Goal: Transaction & Acquisition: Book appointment/travel/reservation

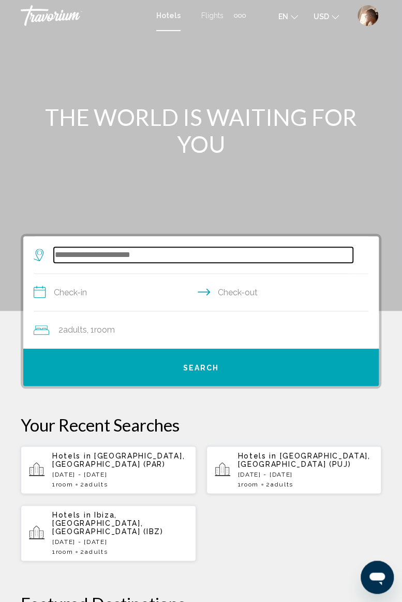
click at [127, 256] on input "Search widget" at bounding box center [203, 255] width 299 height 16
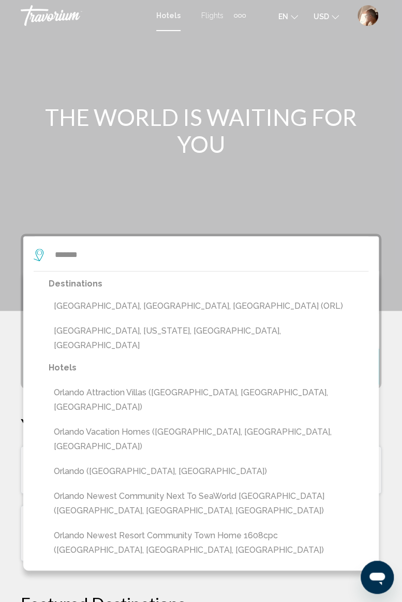
click at [118, 307] on button "[GEOGRAPHIC_DATA], [GEOGRAPHIC_DATA], [GEOGRAPHIC_DATA] (ORL)" at bounding box center [209, 306] width 320 height 20
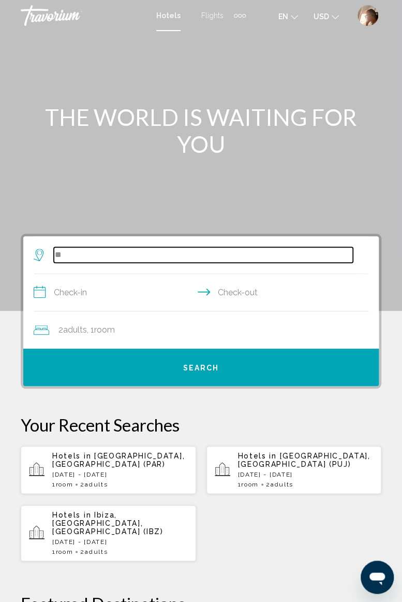
type input "*"
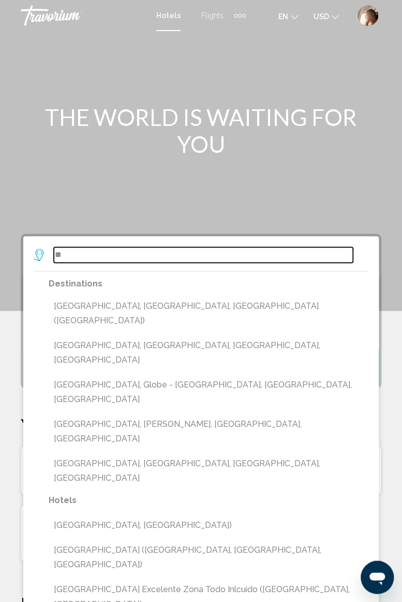
type input "*"
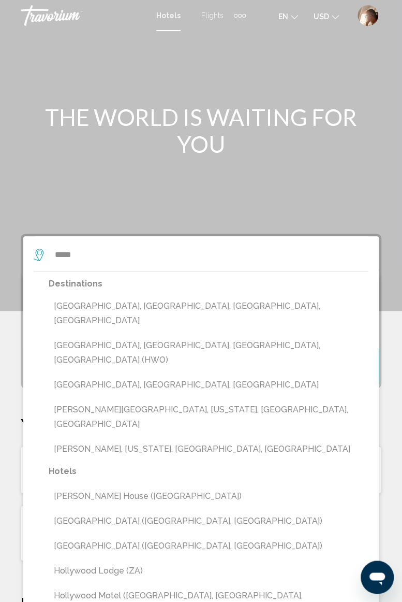
click at [143, 336] on button "[GEOGRAPHIC_DATA], [GEOGRAPHIC_DATA], [GEOGRAPHIC_DATA], [GEOGRAPHIC_DATA] (HWO)" at bounding box center [209, 353] width 320 height 34
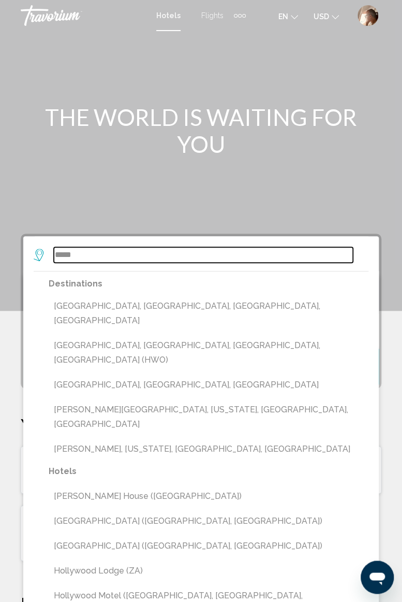
type input "**********"
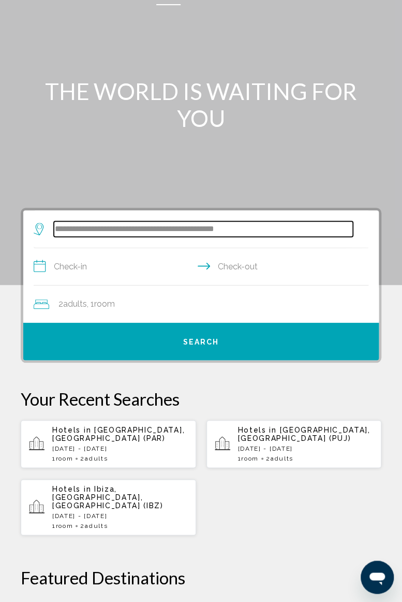
scroll to position [30, 0]
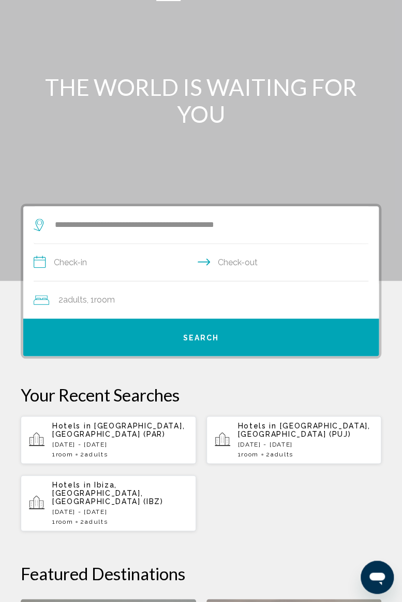
click at [123, 260] on input "**********" at bounding box center [203, 264] width 339 height 40
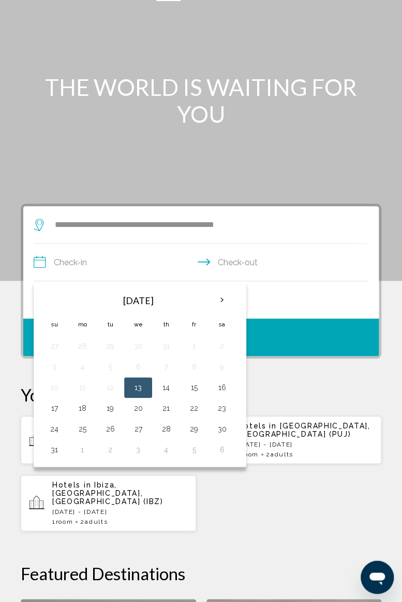
click at [225, 297] on th "Next month" at bounding box center [222, 300] width 28 height 23
click at [215, 298] on th "Next month" at bounding box center [222, 300] width 28 height 23
click at [219, 302] on th "Next month" at bounding box center [222, 300] width 28 height 23
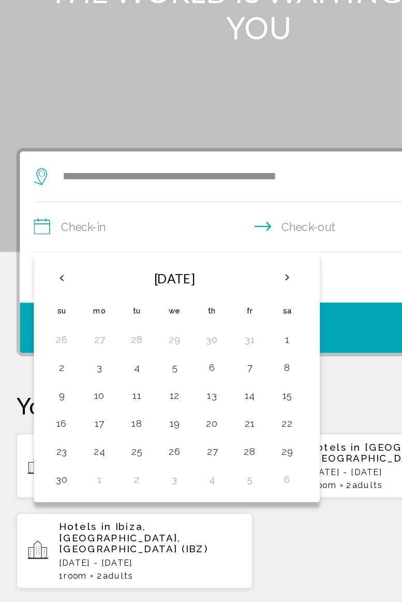
click at [223, 295] on th "Next month" at bounding box center [222, 300] width 28 height 23
click at [220, 298] on th "Next month" at bounding box center [222, 300] width 28 height 23
click at [220, 299] on th "Next month" at bounding box center [222, 300] width 28 height 23
click at [53, 299] on th "Previous month" at bounding box center [54, 300] width 28 height 23
click at [52, 297] on th "Previous month" at bounding box center [54, 300] width 28 height 23
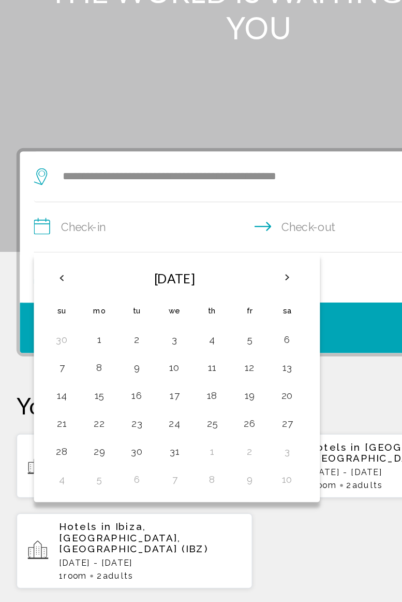
click at [50, 297] on th "Previous month" at bounding box center [54, 300] width 28 height 23
click at [53, 299] on th "Previous month" at bounding box center [54, 300] width 28 height 23
click at [52, 299] on th "Previous month" at bounding box center [54, 300] width 28 height 23
click at [54, 298] on th "Previous month" at bounding box center [54, 300] width 28 height 23
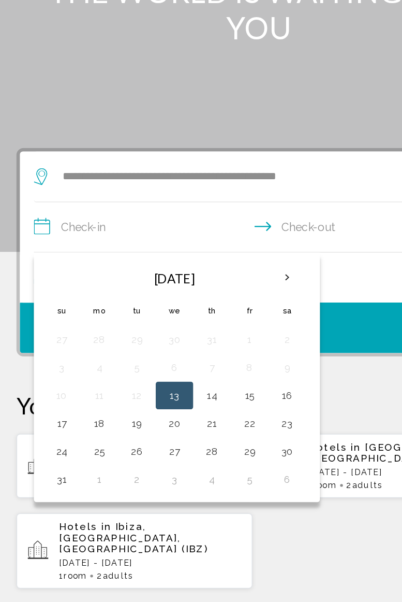
click at [223, 298] on th "Next month" at bounding box center [222, 300] width 28 height 23
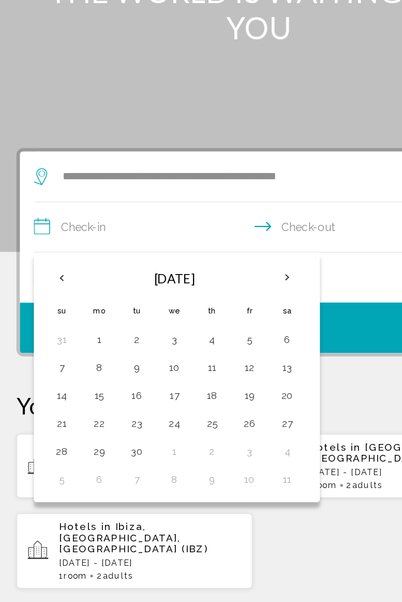
click at [220, 303] on th "Next month" at bounding box center [222, 300] width 28 height 23
click at [162, 384] on button "16" at bounding box center [166, 387] width 17 height 15
click at [61, 412] on button "19" at bounding box center [54, 408] width 17 height 15
type input "**********"
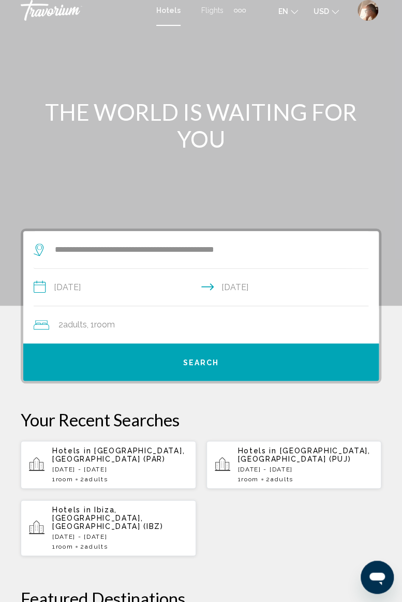
scroll to position [0, 0]
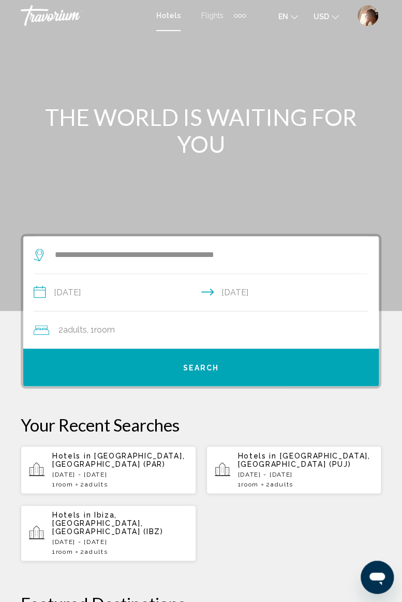
click at [215, 365] on span "Search" at bounding box center [201, 368] width 36 height 8
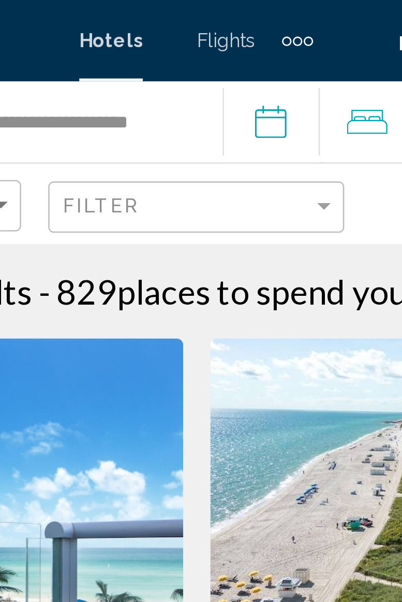
click at [234, 43] on input "**********" at bounding box center [231, 48] width 41 height 34
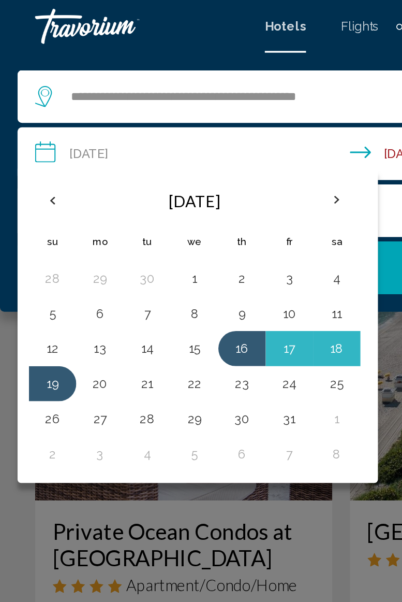
click at [200, 298] on div "Main content" at bounding box center [201, 301] width 402 height 602
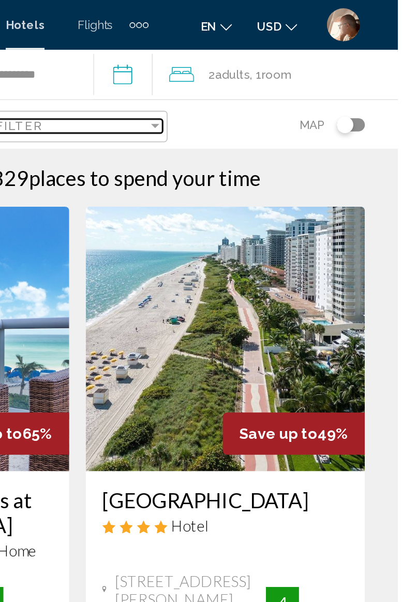
click at [250, 78] on div "Filter" at bounding box center [250, 79] width 5 height 3
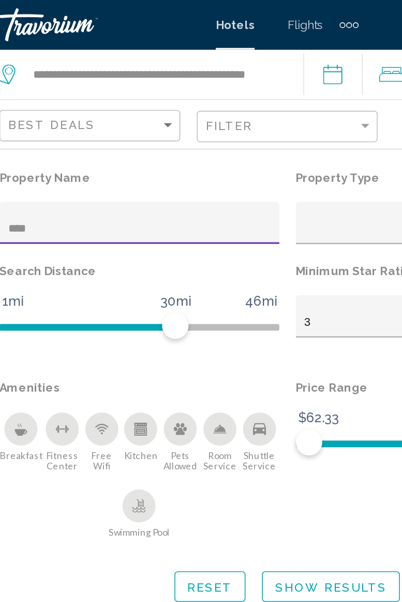
type input "*****"
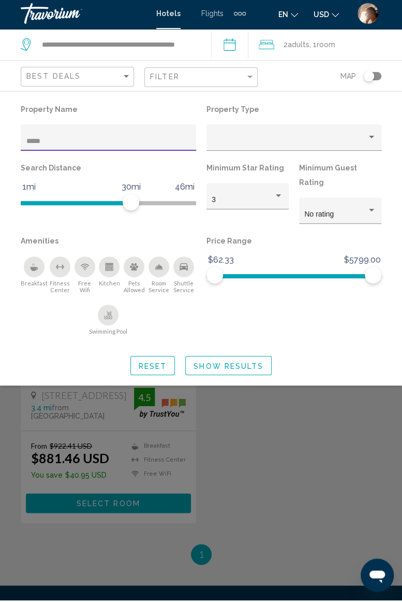
click at [234, 377] on div "Search widget" at bounding box center [201, 378] width 402 height 447
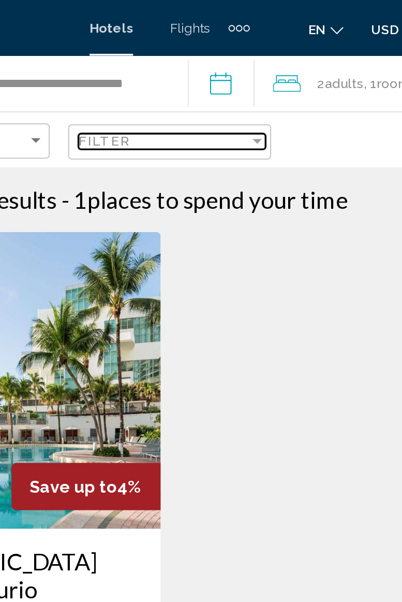
click at [250, 78] on div "Filter" at bounding box center [250, 79] width 5 height 3
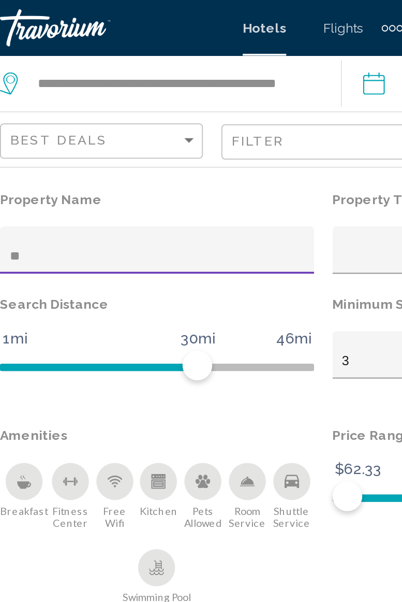
type input "*"
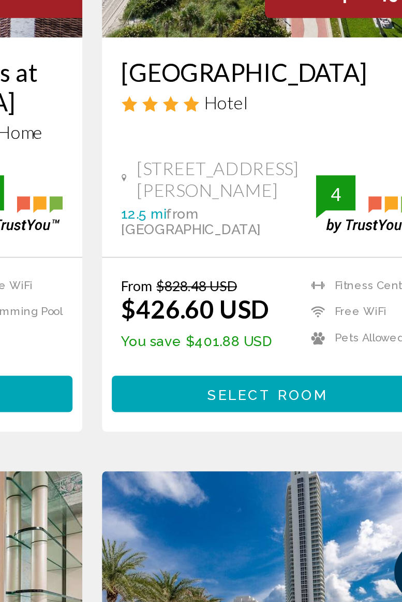
click at [312, 480] on span "Select Room" at bounding box center [294, 483] width 64 height 8
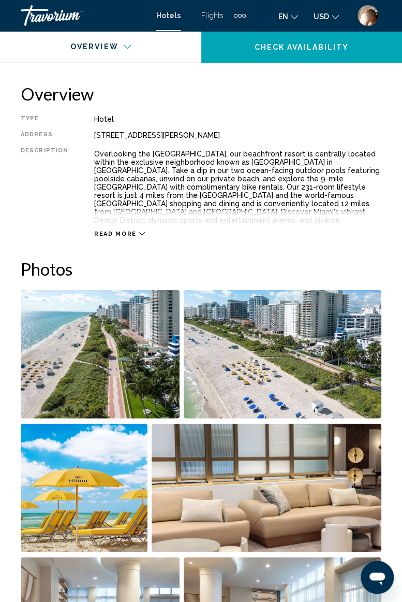
scroll to position [497, 0]
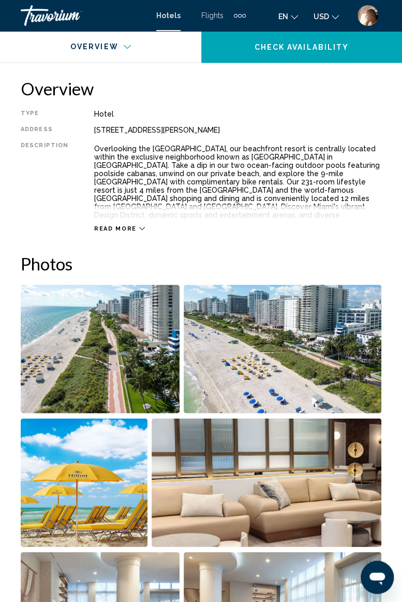
click at [154, 352] on img "Open full-screen image slider" at bounding box center [100, 348] width 159 height 128
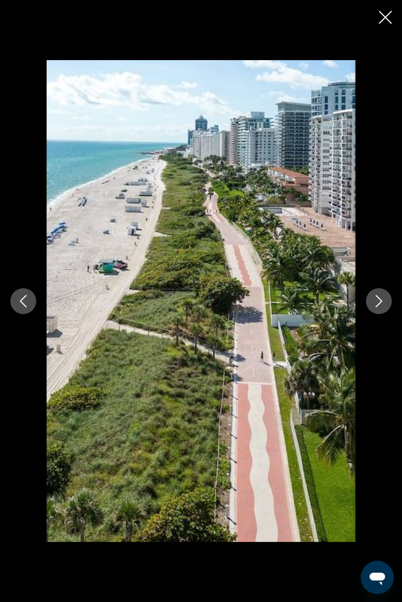
click at [375, 305] on icon "Next image" at bounding box center [379, 301] width 12 height 12
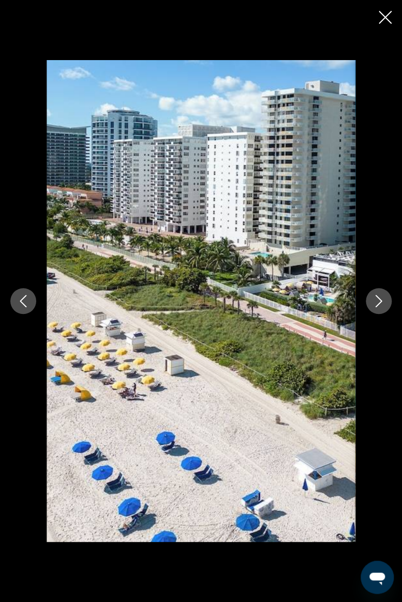
click at [382, 307] on icon "Next image" at bounding box center [379, 301] width 12 height 12
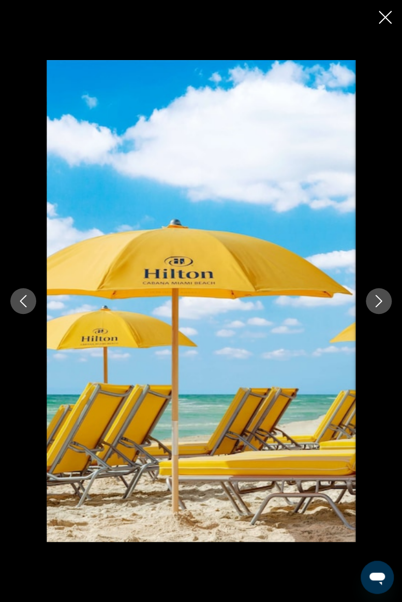
click at [384, 306] on icon "Next image" at bounding box center [379, 301] width 12 height 12
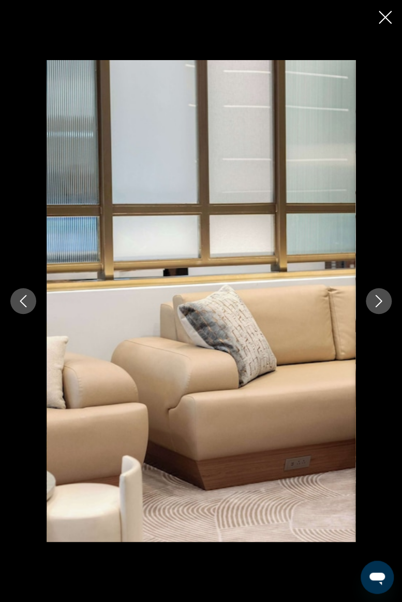
click at [380, 305] on icon "Next image" at bounding box center [379, 301] width 12 height 12
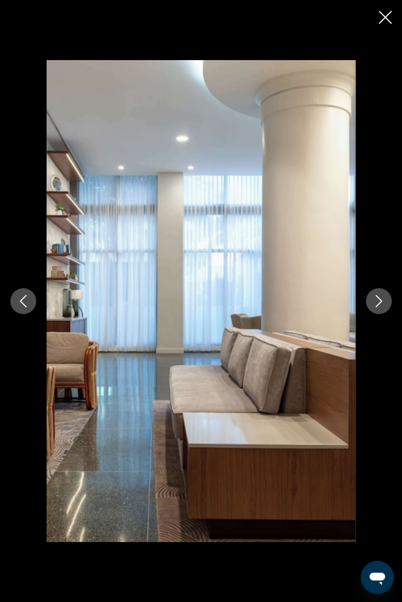
click at [385, 303] on button "Next image" at bounding box center [379, 301] width 26 height 26
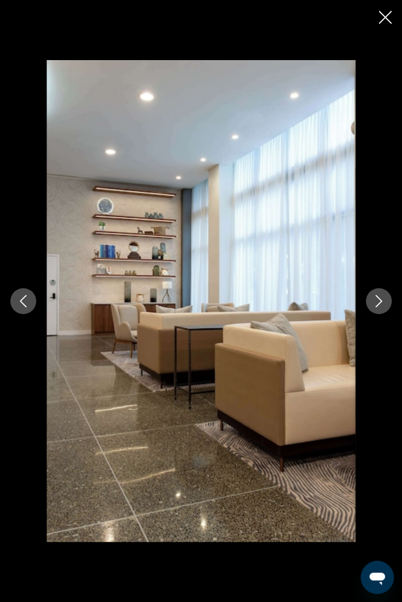
click at [379, 306] on icon "Next image" at bounding box center [379, 301] width 12 height 12
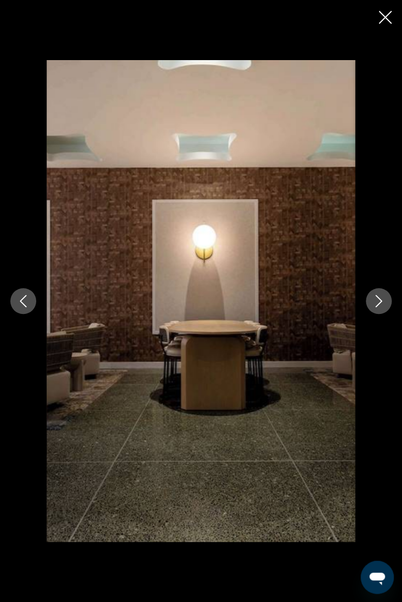
click at [384, 303] on icon "Next image" at bounding box center [379, 301] width 12 height 12
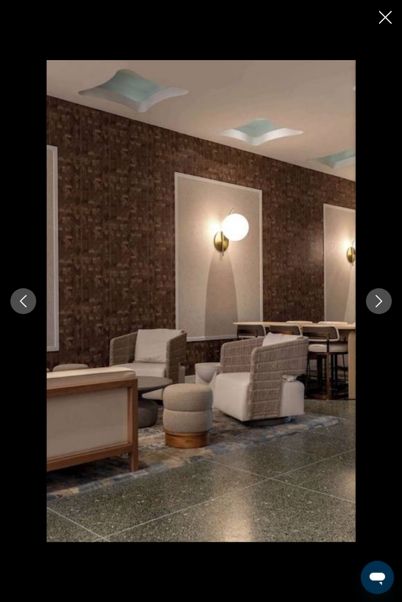
click at [386, 303] on button "Next image" at bounding box center [379, 301] width 26 height 26
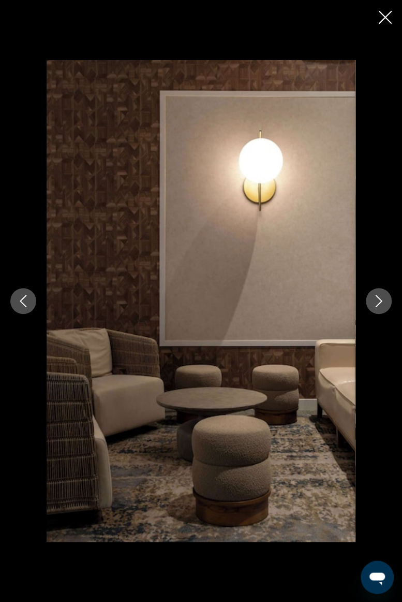
click at [380, 305] on icon "Next image" at bounding box center [379, 301] width 12 height 12
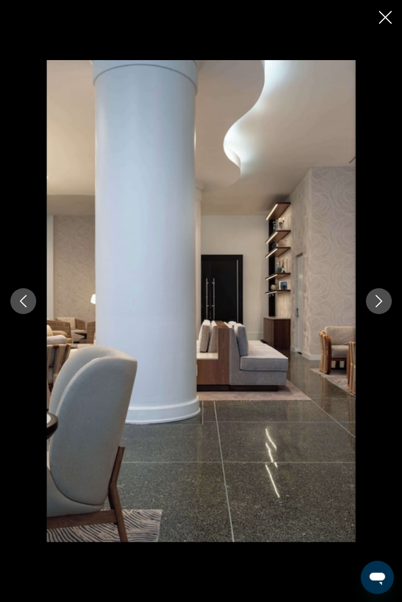
click at [381, 307] on icon "Next image" at bounding box center [379, 301] width 12 height 12
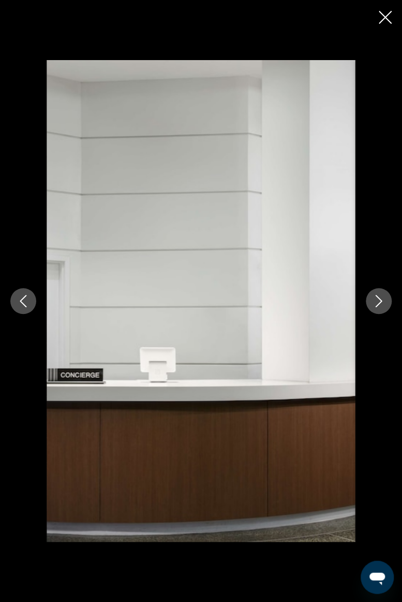
click at [384, 305] on icon "Next image" at bounding box center [379, 301] width 12 height 12
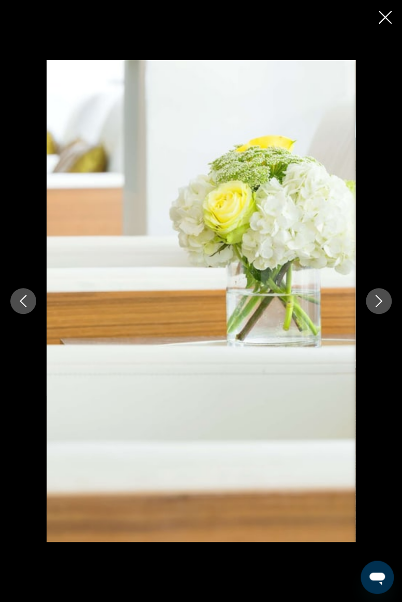
click at [382, 303] on icon "Next image" at bounding box center [379, 301] width 12 height 12
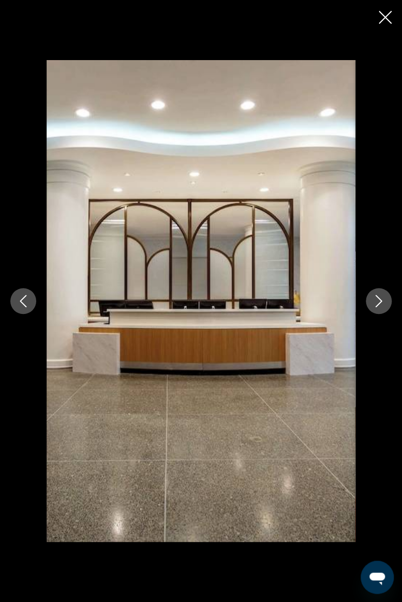
click at [386, 302] on button "Next image" at bounding box center [379, 301] width 26 height 26
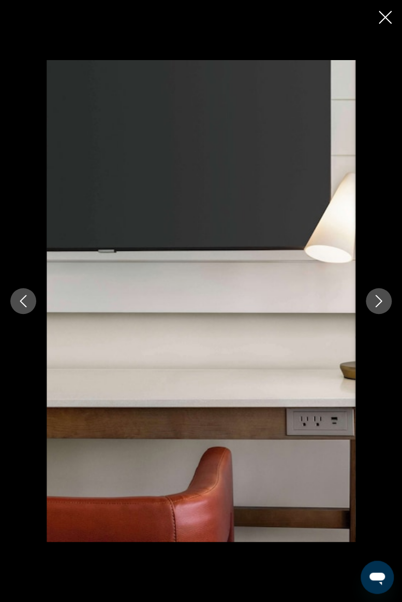
click at [383, 303] on icon "Next image" at bounding box center [379, 301] width 12 height 12
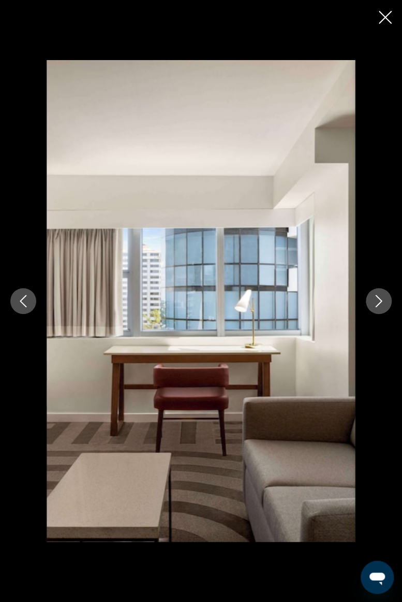
click at [384, 303] on icon "Next image" at bounding box center [379, 301] width 12 height 12
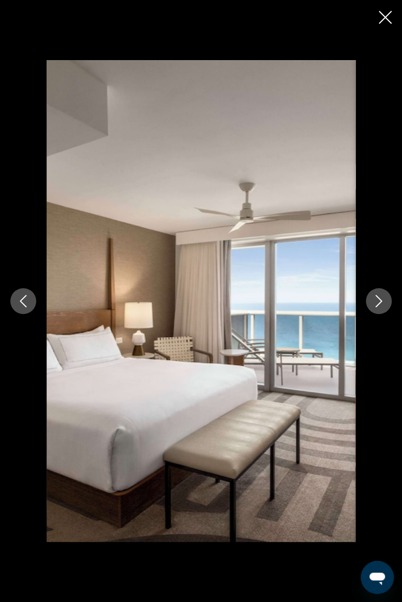
click at [383, 303] on icon "Next image" at bounding box center [379, 301] width 12 height 12
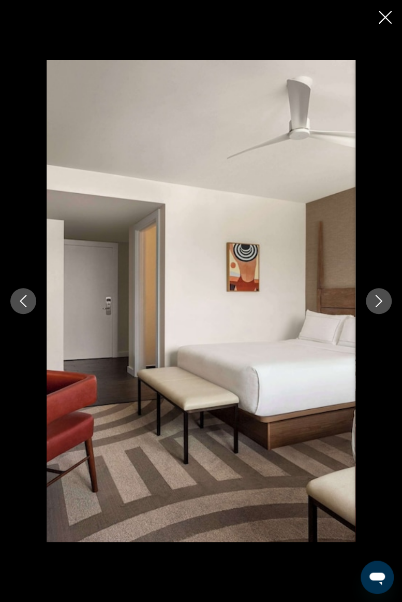
click at [383, 303] on icon "Next image" at bounding box center [379, 301] width 12 height 12
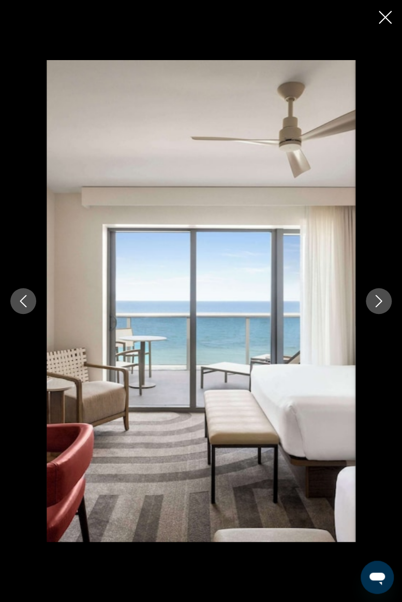
click at [380, 304] on icon "Next image" at bounding box center [379, 301] width 12 height 12
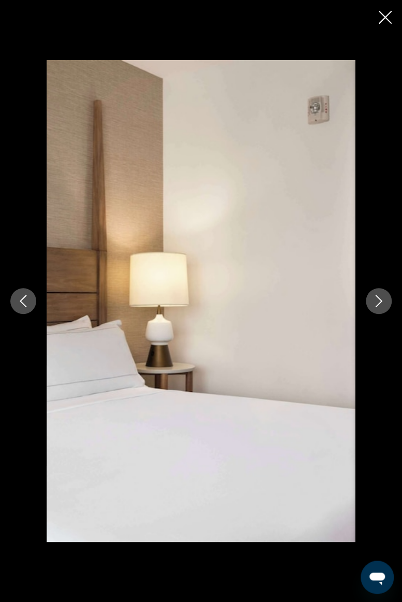
click at [384, 302] on icon "Next image" at bounding box center [379, 301] width 12 height 12
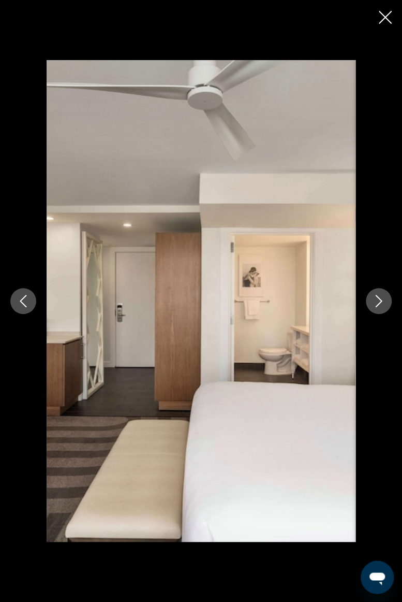
click at [385, 303] on button "Next image" at bounding box center [379, 301] width 26 height 26
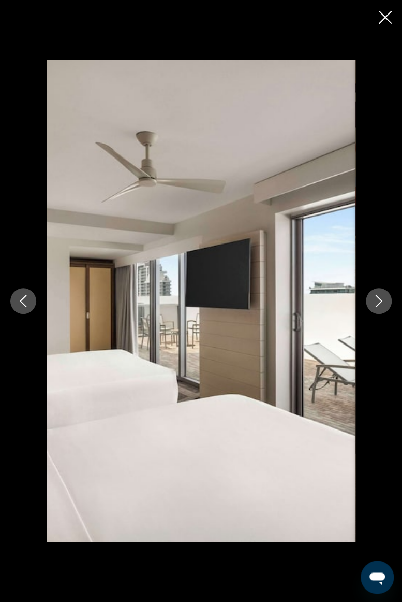
click at [385, 300] on button "Next image" at bounding box center [379, 301] width 26 height 26
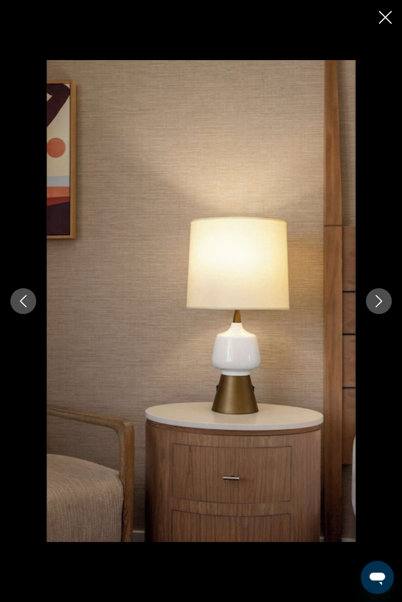
click at [384, 301] on icon "Next image" at bounding box center [379, 301] width 12 height 12
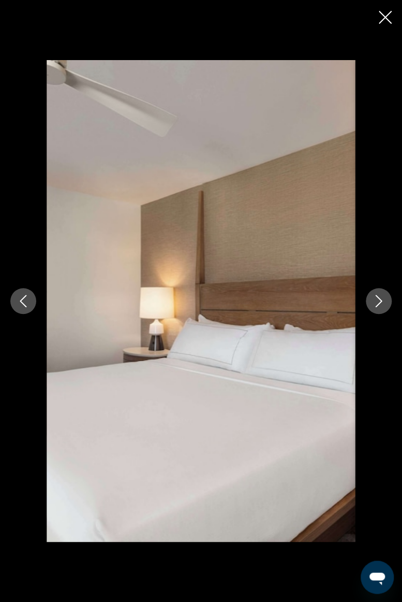
click at [387, 22] on icon "Close slideshow" at bounding box center [385, 17] width 13 height 13
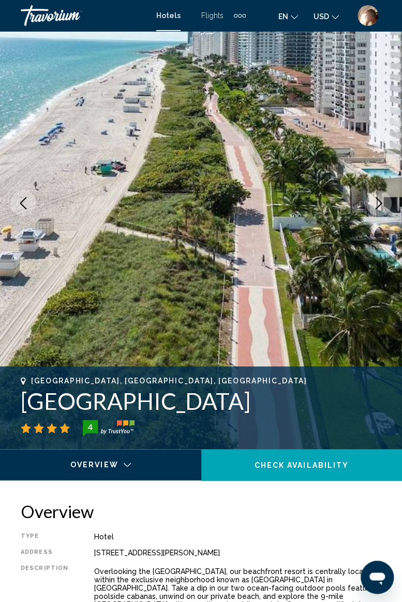
scroll to position [0, 0]
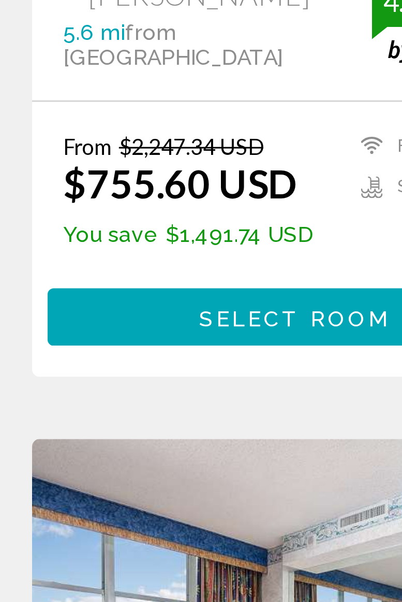
scroll to position [3, 0]
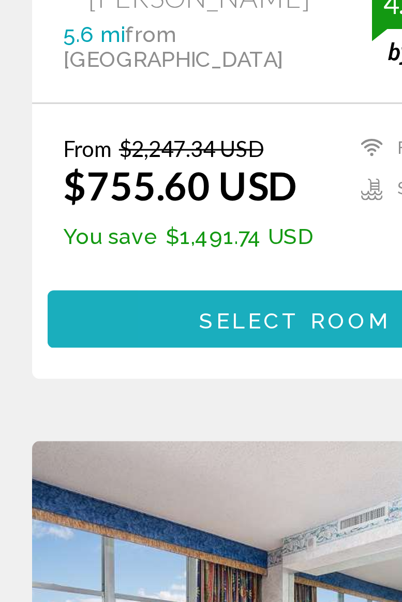
click at [102, 480] on span "Select Room" at bounding box center [109, 481] width 64 height 8
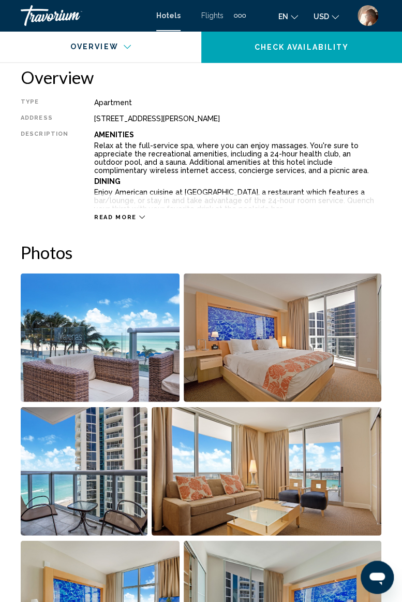
scroll to position [526, 0]
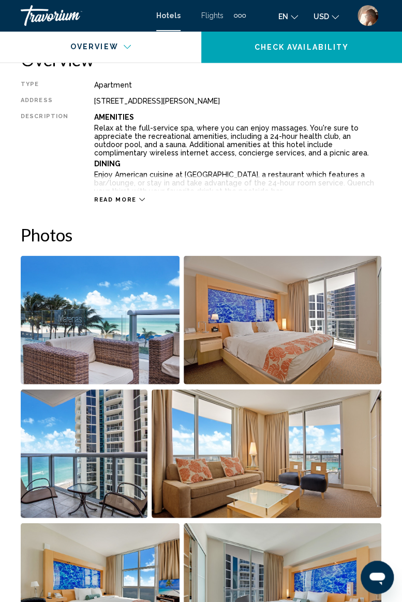
click at [149, 337] on img "Open full-screen image slider" at bounding box center [100, 319] width 159 height 128
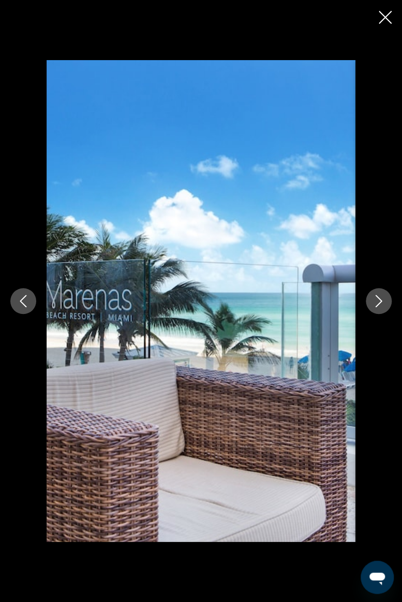
click at [370, 299] on button "Next image" at bounding box center [379, 301] width 26 height 26
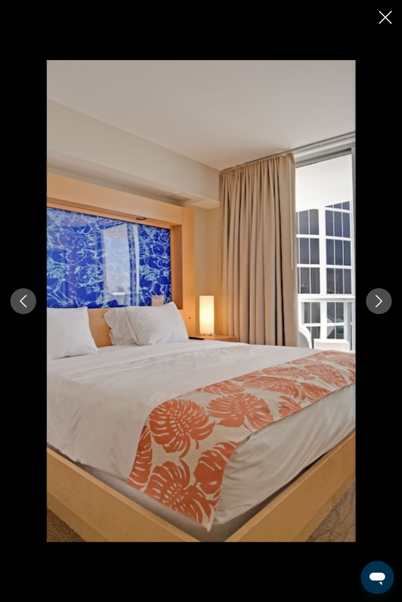
click at [381, 24] on button "Close slideshow" at bounding box center [385, 18] width 13 height 16
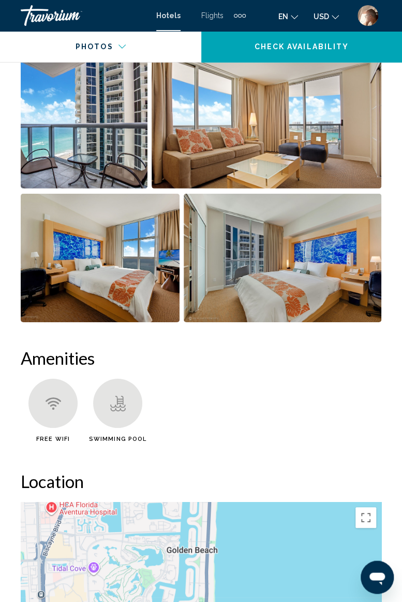
scroll to position [698, 0]
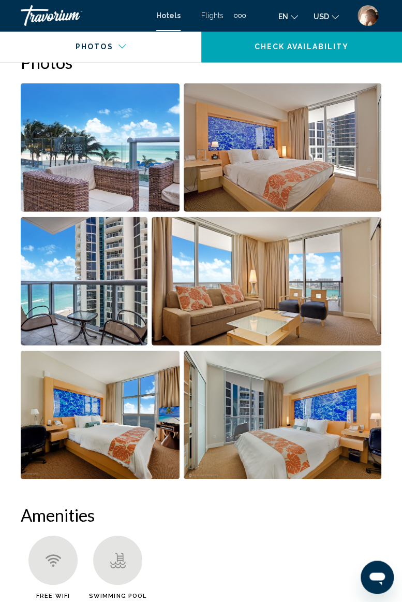
click at [49, 15] on div "Travorium" at bounding box center [73, 15] width 104 height 21
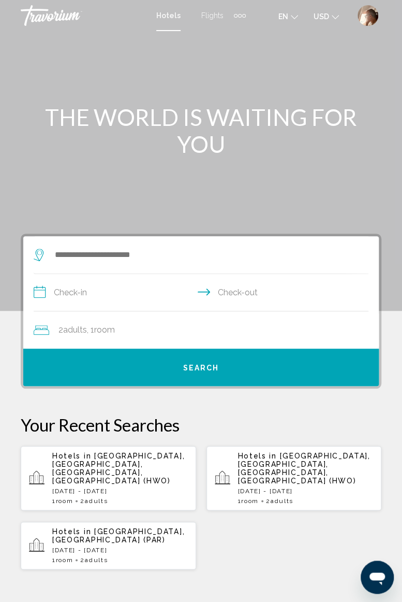
click at [165, 251] on input "Search widget" at bounding box center [203, 255] width 299 height 16
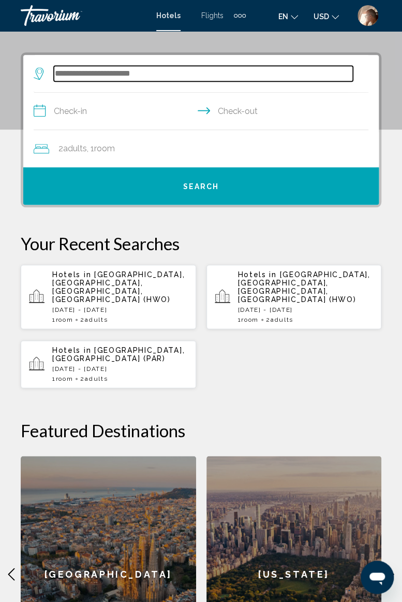
scroll to position [200, 0]
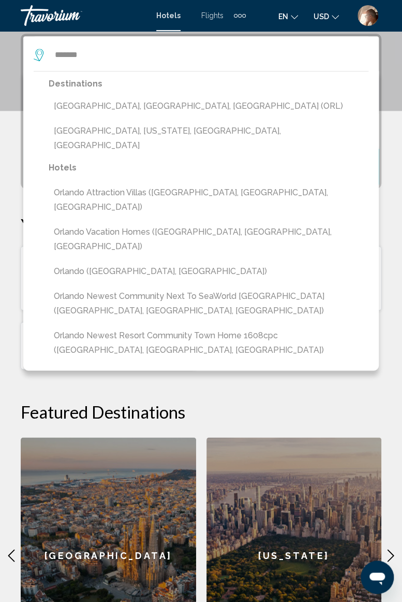
click at [124, 103] on button "[GEOGRAPHIC_DATA], [GEOGRAPHIC_DATA], [GEOGRAPHIC_DATA] (ORL)" at bounding box center [209, 106] width 320 height 20
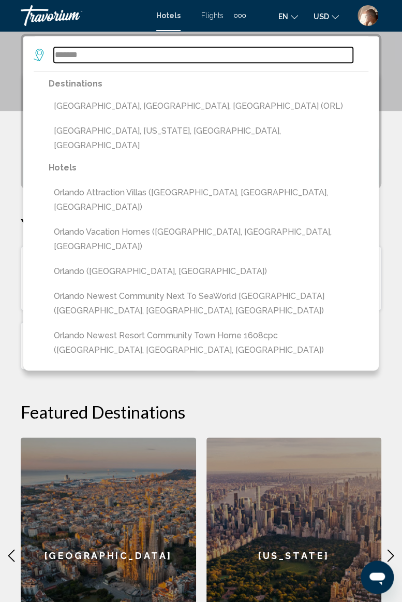
type input "**********"
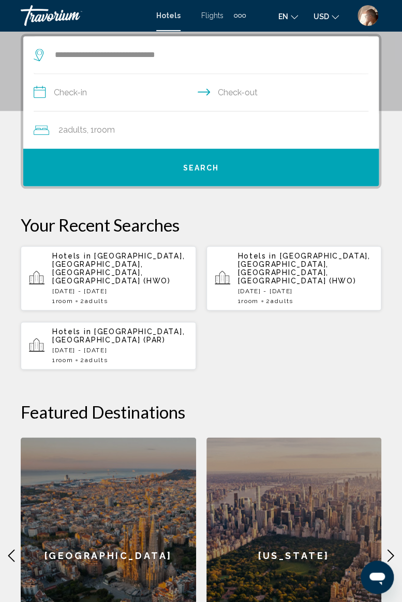
click at [117, 85] on input "**********" at bounding box center [203, 94] width 339 height 40
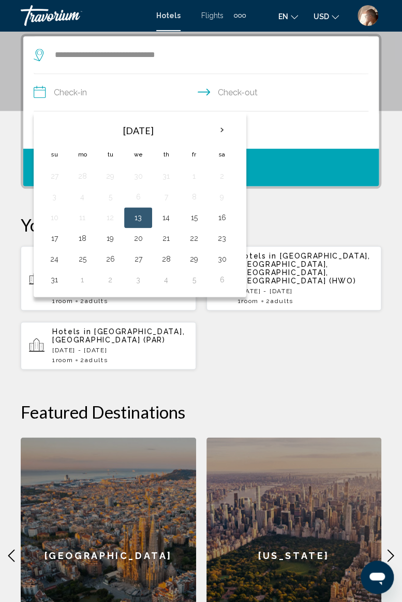
click at [223, 132] on th "Next month" at bounding box center [222, 130] width 28 height 23
click at [220, 134] on th "Next month" at bounding box center [222, 130] width 28 height 23
click at [217, 125] on th "Next month" at bounding box center [222, 130] width 28 height 23
click at [221, 133] on th "Next month" at bounding box center [222, 130] width 28 height 23
click at [224, 133] on th "Next month" at bounding box center [222, 130] width 28 height 23
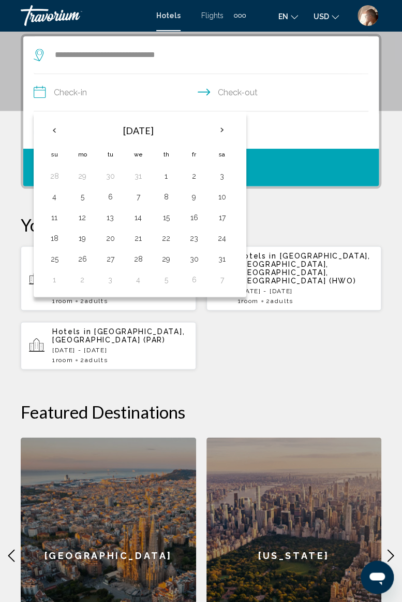
click at [225, 121] on th "Next month" at bounding box center [222, 130] width 28 height 23
click at [167, 193] on button "5" at bounding box center [166, 197] width 17 height 15
click at [57, 213] on button "8" at bounding box center [54, 217] width 17 height 15
type input "**********"
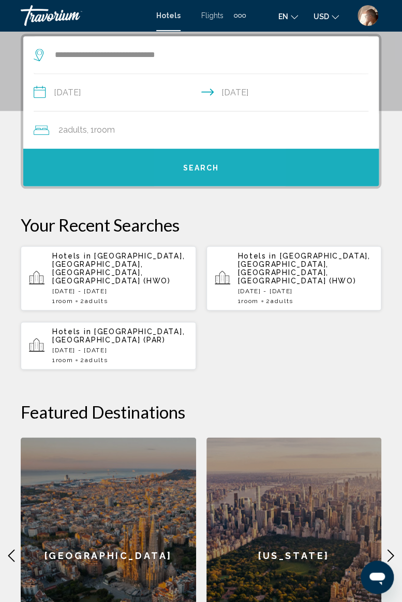
click at [205, 166] on span "Search" at bounding box center [201, 168] width 36 height 8
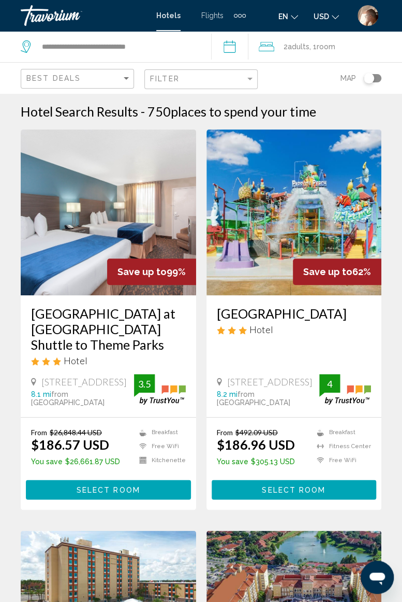
click at [234, 48] on input "**********" at bounding box center [231, 48] width 41 height 34
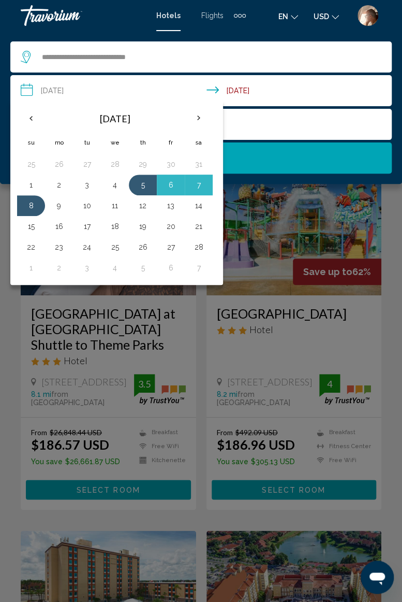
click at [204, 477] on div "Main content" at bounding box center [201, 301] width 402 height 602
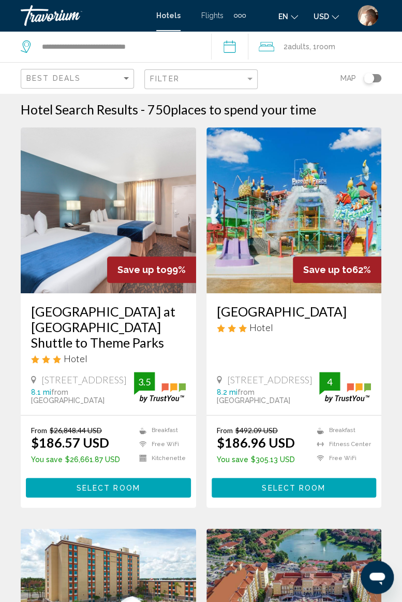
scroll to position [2, 0]
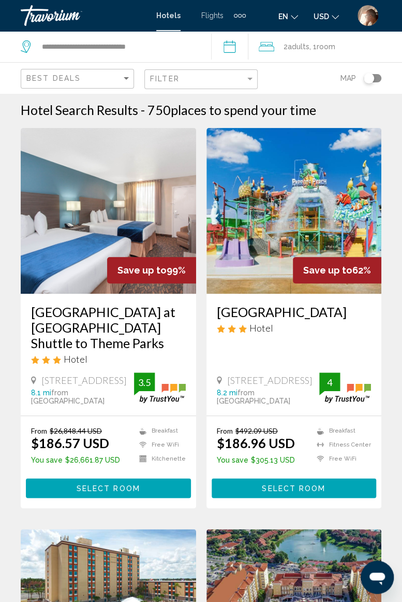
click at [57, 12] on div "Travorium" at bounding box center [73, 15] width 104 height 21
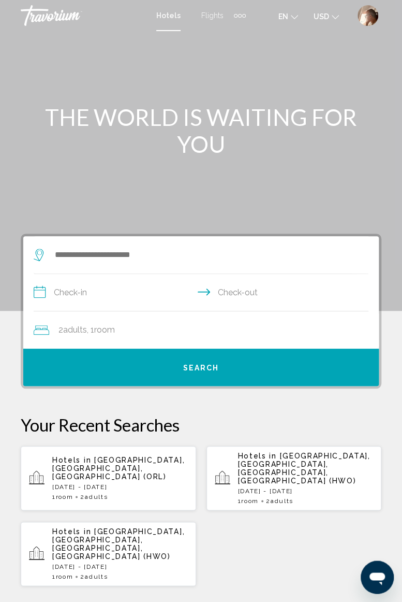
click at [134, 250] on input "Search widget" at bounding box center [203, 255] width 299 height 16
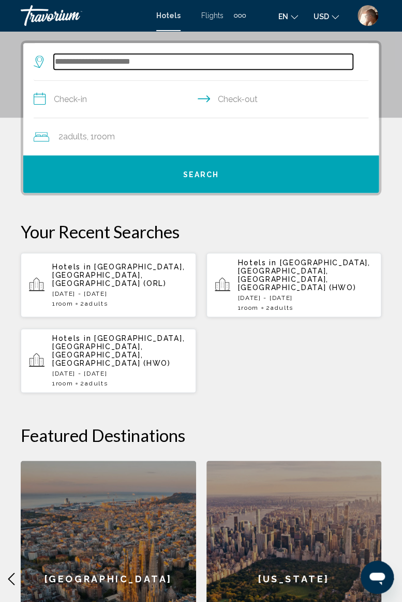
scroll to position [200, 0]
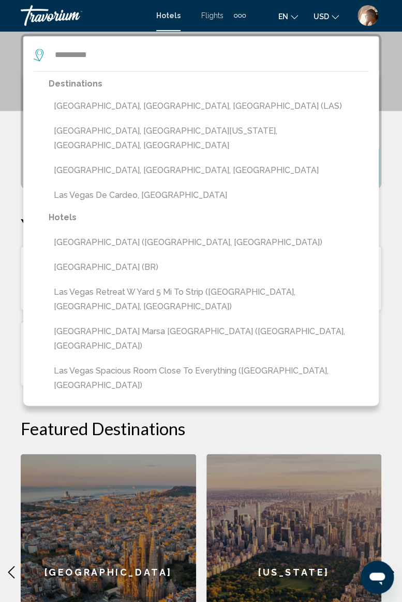
click at [116, 104] on button "[GEOGRAPHIC_DATA], [GEOGRAPHIC_DATA], [GEOGRAPHIC_DATA] (LAS)" at bounding box center [209, 106] width 320 height 20
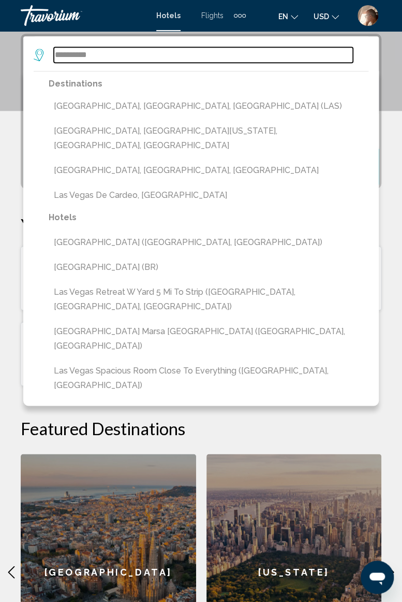
type input "**********"
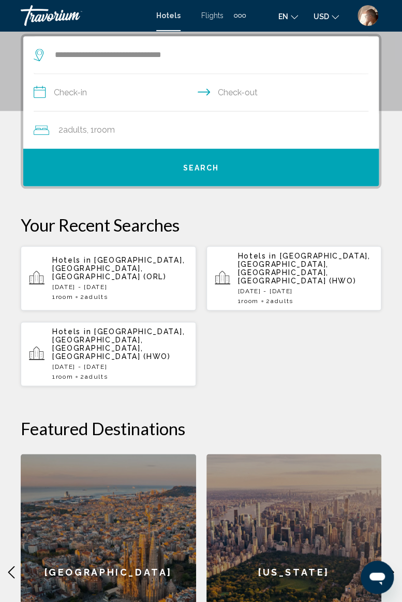
click at [108, 88] on input "**********" at bounding box center [203, 94] width 339 height 40
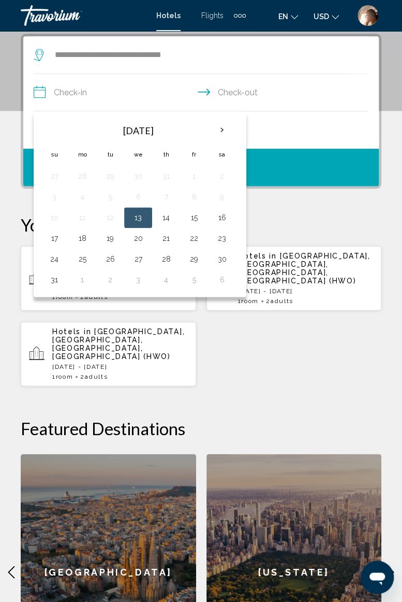
click at [214, 131] on th "Next month" at bounding box center [222, 130] width 28 height 23
click at [165, 215] on button "18" at bounding box center [166, 217] width 17 height 15
click at [221, 218] on button "20" at bounding box center [222, 217] width 17 height 15
type input "**********"
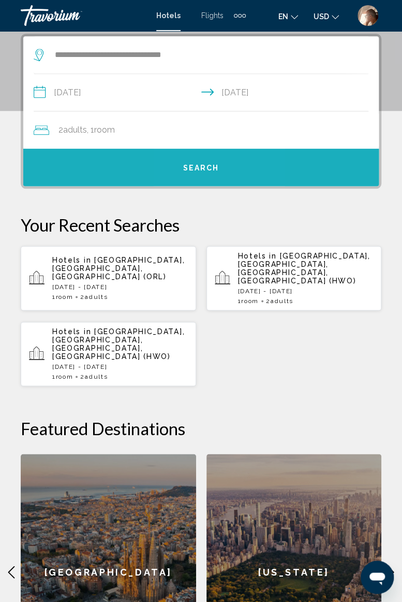
click at [206, 161] on button "Search" at bounding box center [201, 167] width 356 height 37
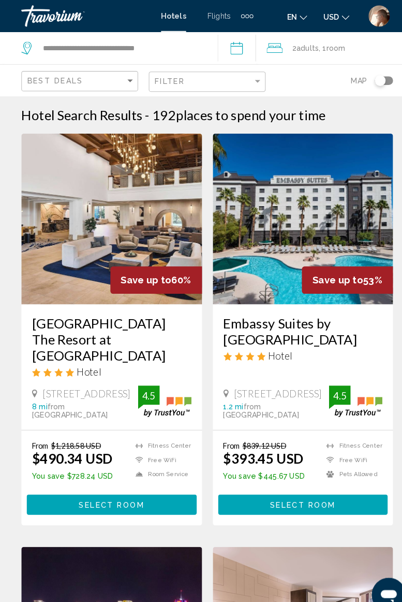
click at [233, 48] on input "**********" at bounding box center [231, 48] width 41 height 34
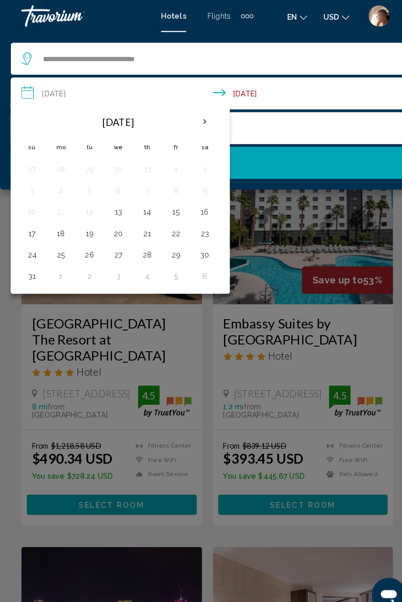
click at [195, 121] on th "Next month" at bounding box center [199, 118] width 28 height 23
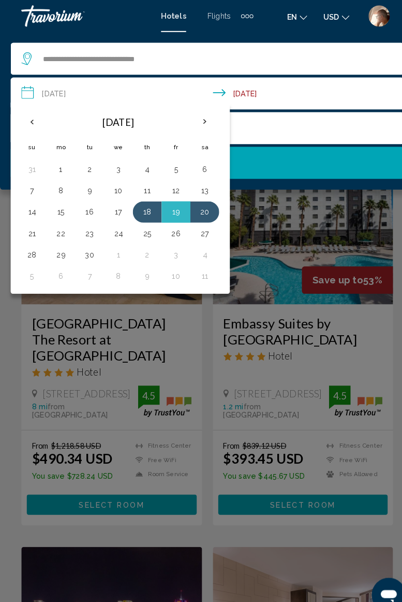
click at [35, 229] on button "21" at bounding box center [31, 226] width 17 height 15
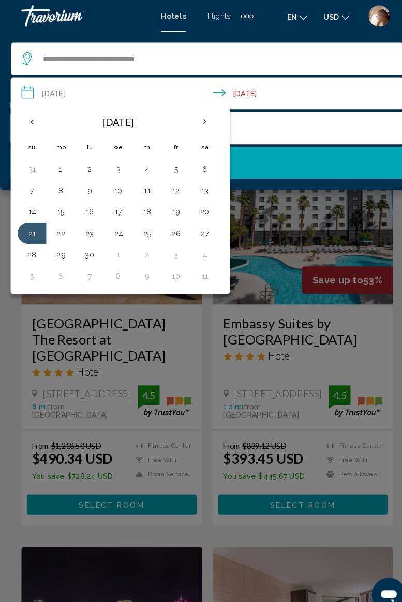
click at [115, 224] on button "24" at bounding box center [115, 226] width 17 height 15
type input "**********"
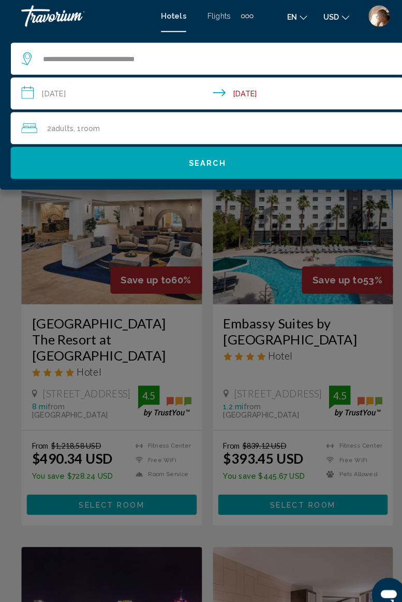
click at [205, 156] on span "Search" at bounding box center [201, 158] width 36 height 8
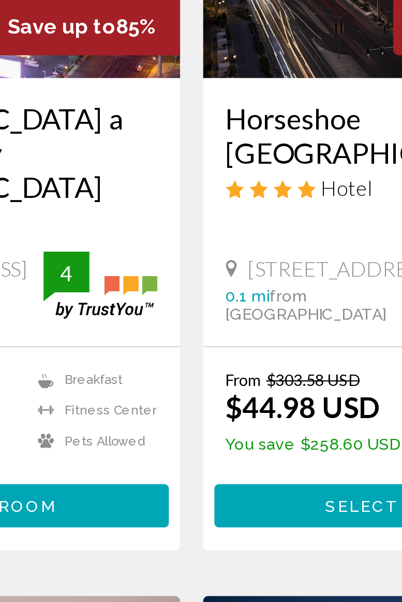
click at [271, 486] on span "Select Room" at bounding box center [294, 490] width 64 height 8
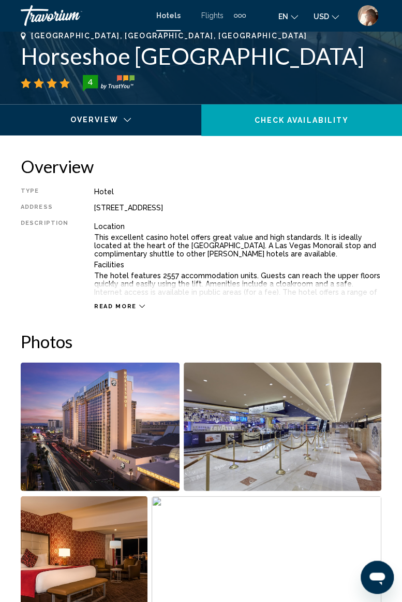
scroll to position [433, 0]
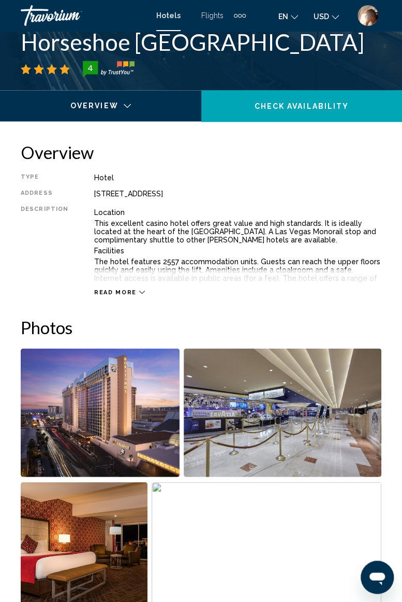
click at [139, 422] on img "Open full-screen image slider" at bounding box center [100, 412] width 159 height 128
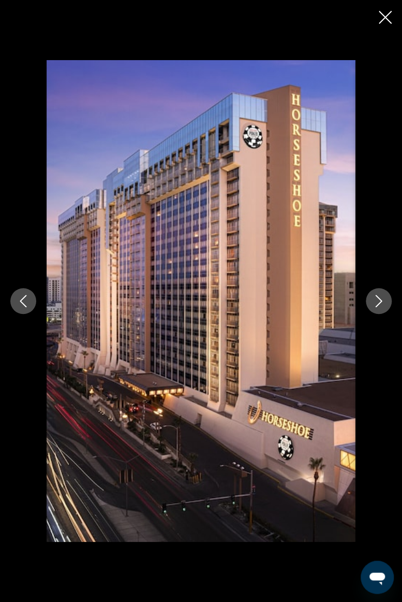
click at [381, 298] on icon "Next image" at bounding box center [379, 301] width 12 height 12
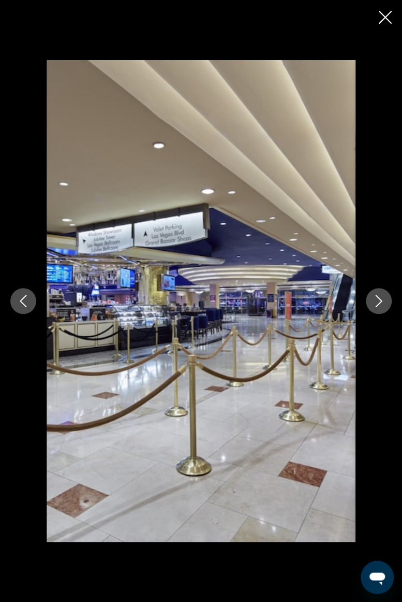
click at [380, 297] on icon "Next image" at bounding box center [379, 301] width 12 height 12
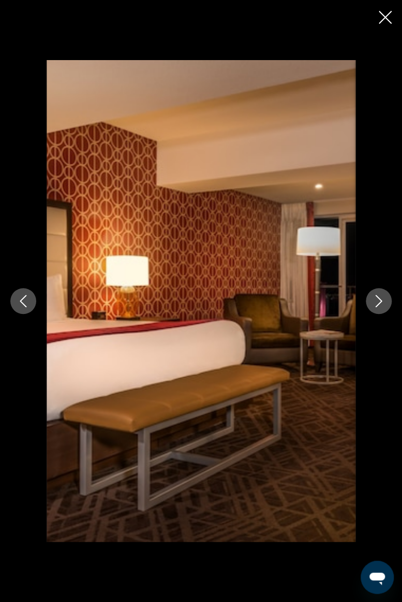
click at [375, 310] on button "Next image" at bounding box center [379, 301] width 26 height 26
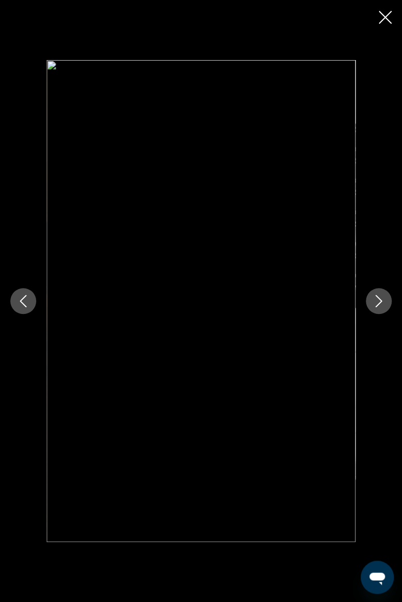
click at [377, 301] on icon "Next image" at bounding box center [379, 301] width 12 height 12
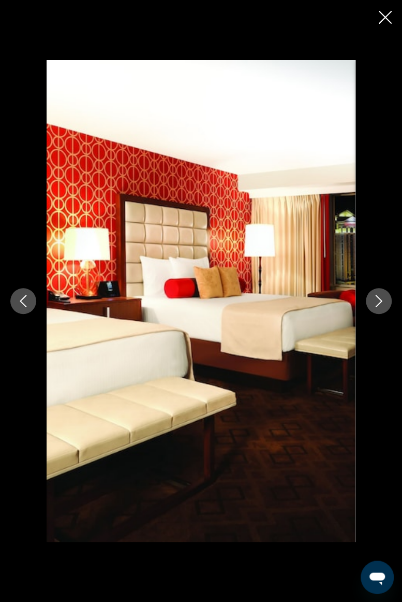
click at [378, 305] on icon "Next image" at bounding box center [379, 301] width 7 height 12
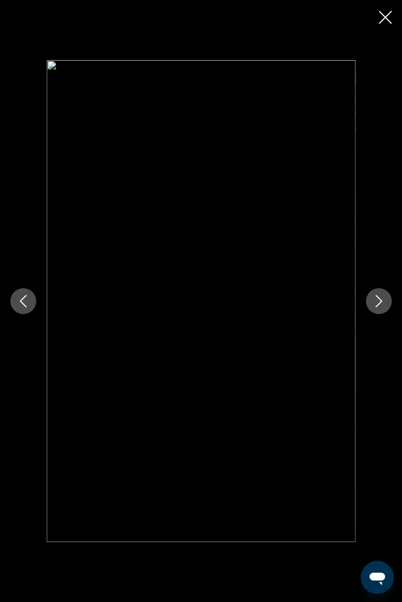
click at [383, 298] on icon "Next image" at bounding box center [379, 301] width 12 height 12
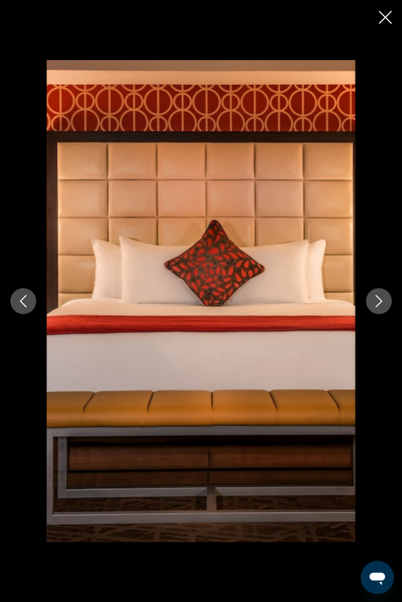
click at [378, 303] on icon "Next image" at bounding box center [379, 301] width 12 height 12
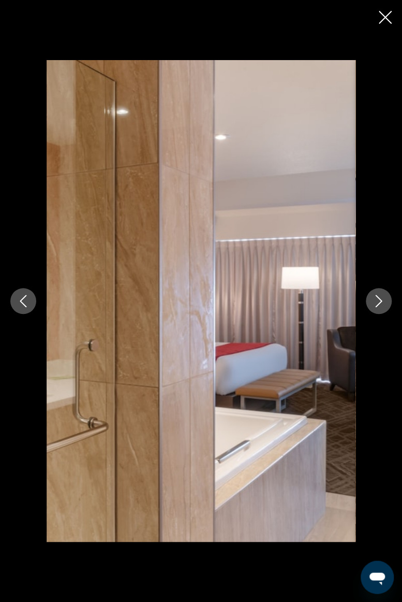
scroll to position [474, 0]
click at [380, 295] on icon "Next image" at bounding box center [379, 301] width 12 height 12
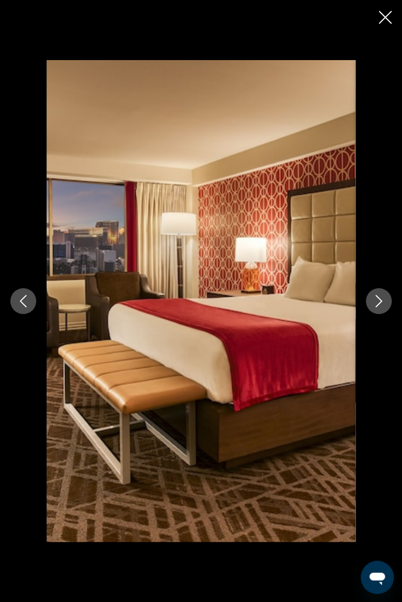
click at [377, 304] on icon "Next image" at bounding box center [379, 301] width 12 height 12
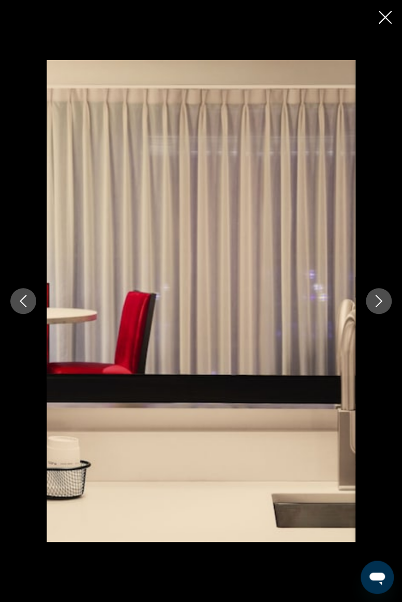
click at [381, 306] on icon "Next image" at bounding box center [379, 301] width 12 height 12
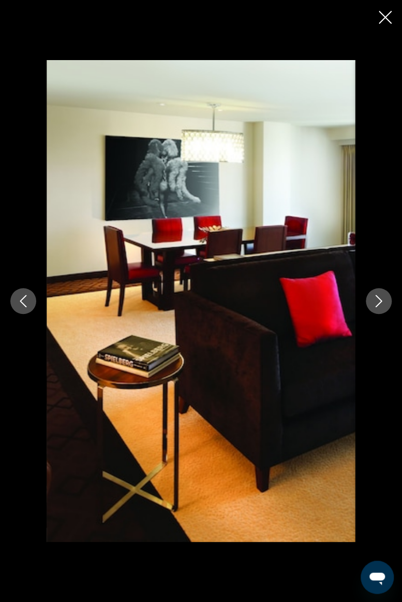
click at [383, 301] on icon "Next image" at bounding box center [379, 301] width 12 height 12
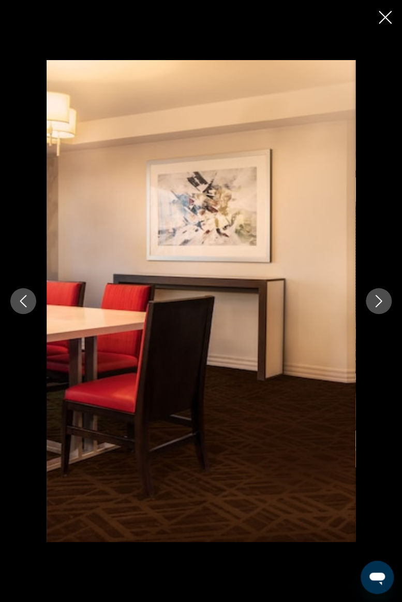
click at [384, 300] on icon "Next image" at bounding box center [379, 301] width 12 height 12
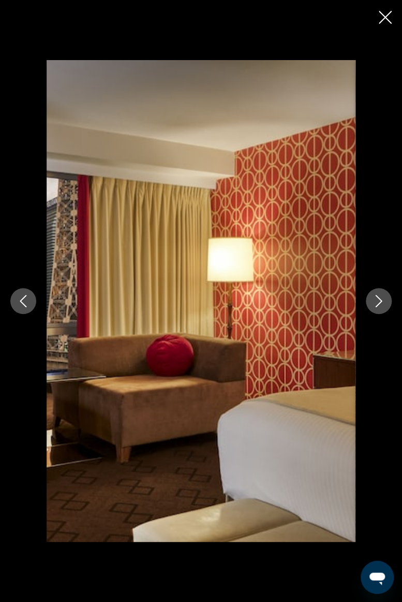
click at [379, 307] on button "Next image" at bounding box center [379, 301] width 26 height 26
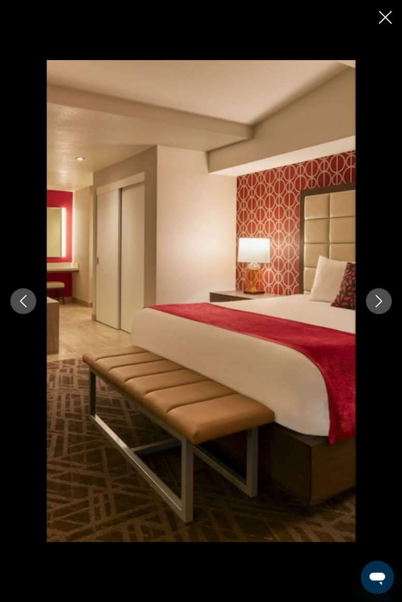
click at [388, 22] on icon "Close slideshow" at bounding box center [385, 17] width 13 height 13
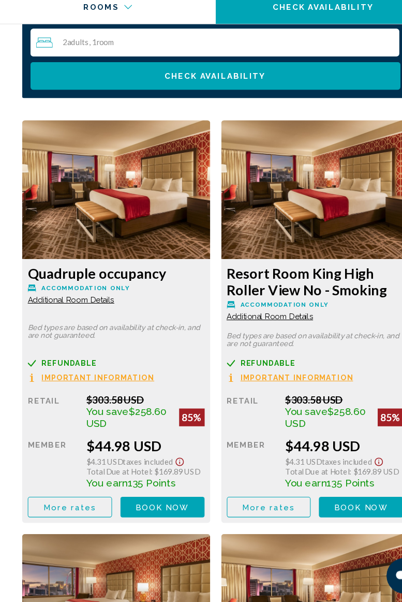
scroll to position [1692, 0]
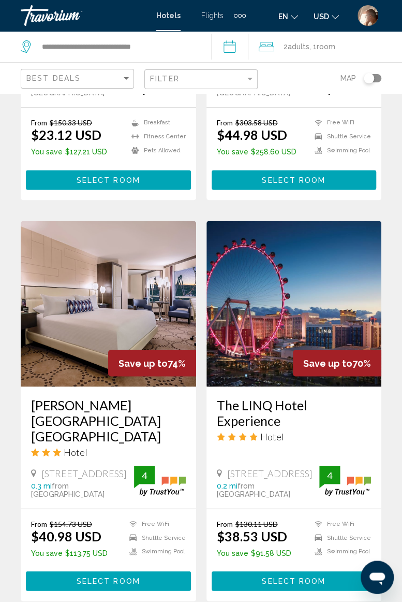
scroll to position [308, 0]
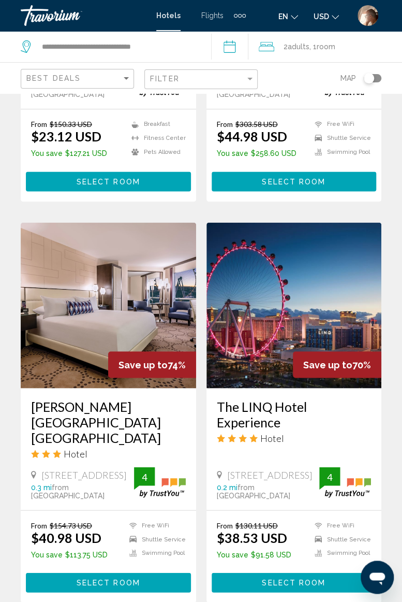
click at [233, 46] on input "**********" at bounding box center [231, 48] width 41 height 34
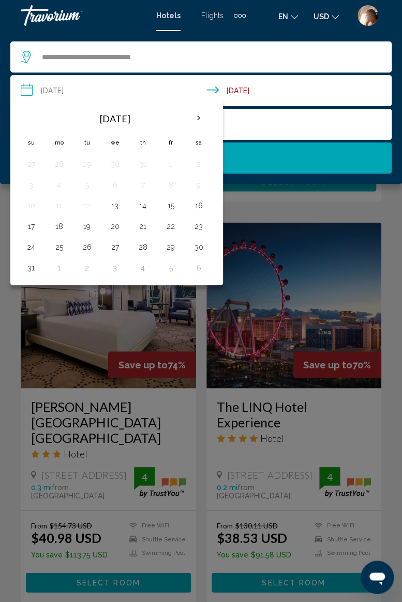
click at [196, 117] on th "Next month" at bounding box center [199, 118] width 28 height 23
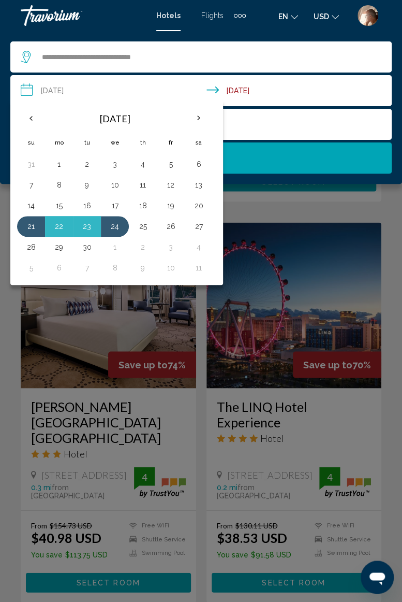
click at [191, 118] on th "Next month" at bounding box center [199, 118] width 28 height 23
click at [88, 164] on button "30" at bounding box center [87, 164] width 17 height 15
click at [168, 169] on button "3" at bounding box center [171, 164] width 17 height 15
type input "**********"
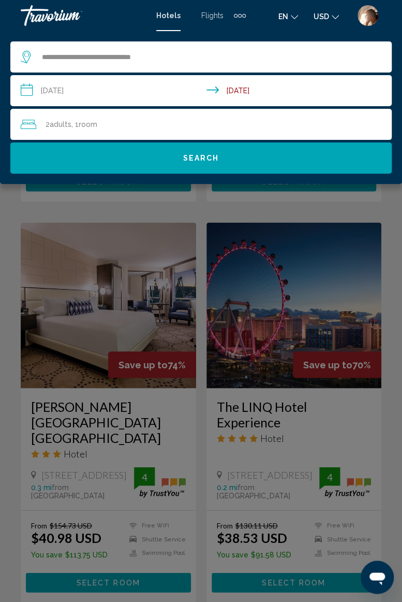
click at [222, 124] on div "2 Adult Adults , 1 Room rooms" at bounding box center [206, 124] width 371 height 15
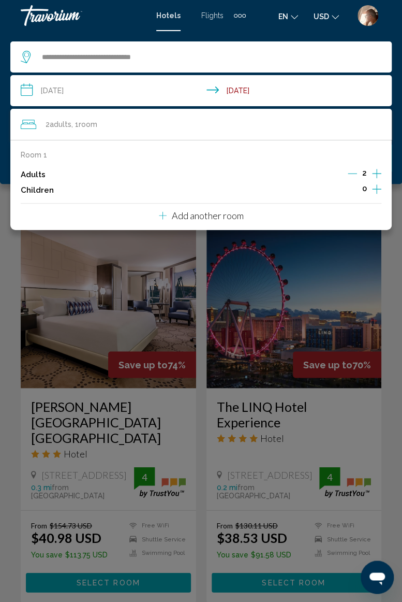
click at [373, 177] on icon "Increment adults" at bounding box center [376, 173] width 9 height 12
click at [391, 262] on div "Main content" at bounding box center [201, 301] width 402 height 602
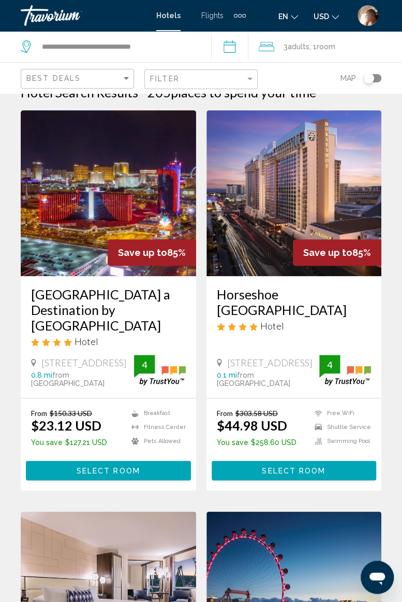
scroll to position [0, 0]
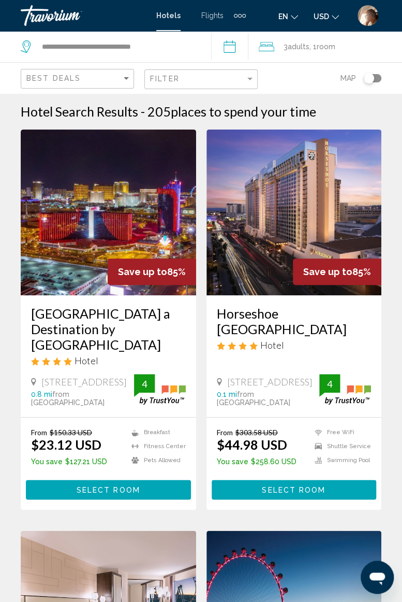
click at [235, 47] on input "**********" at bounding box center [231, 48] width 41 height 34
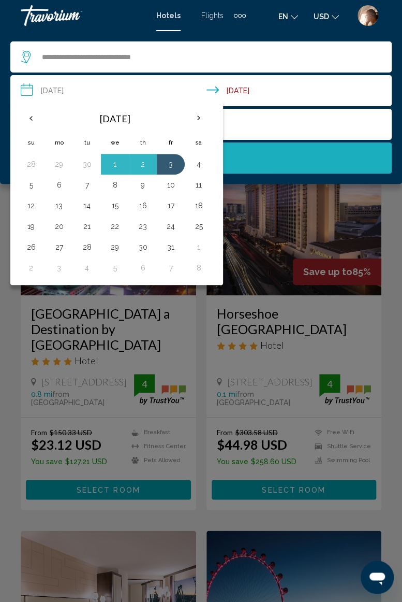
click at [248, 156] on button "Search" at bounding box center [201, 157] width 382 height 31
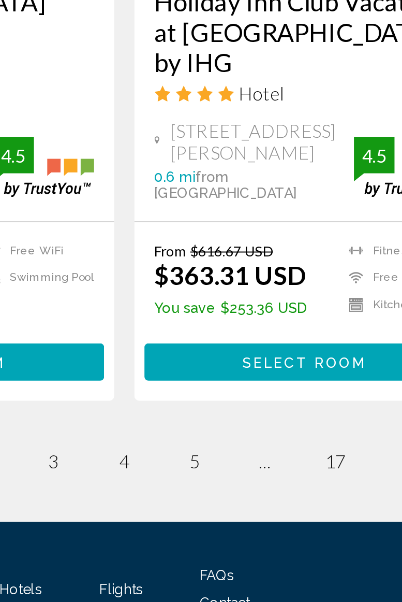
scroll to position [2029, 0]
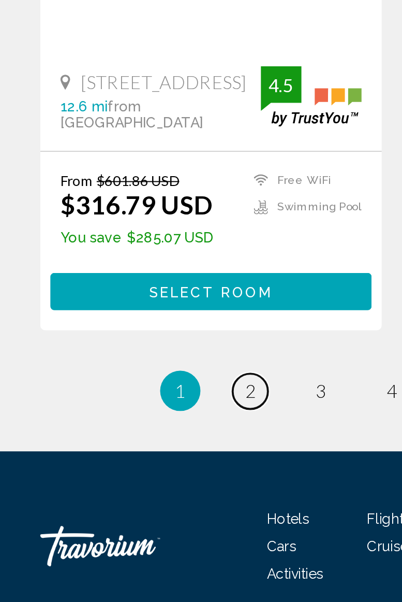
click at [128, 487] on span "2" at bounding box center [128, 492] width 5 height 11
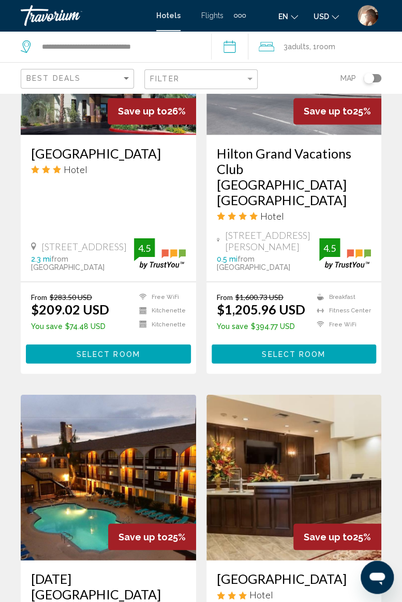
click at [208, 373] on div "From $1,600.73 USD $1,205.96 USD You save $394.77 USD Breakfast [GEOGRAPHIC_DAT…" at bounding box center [295, 328] width 176 height 92
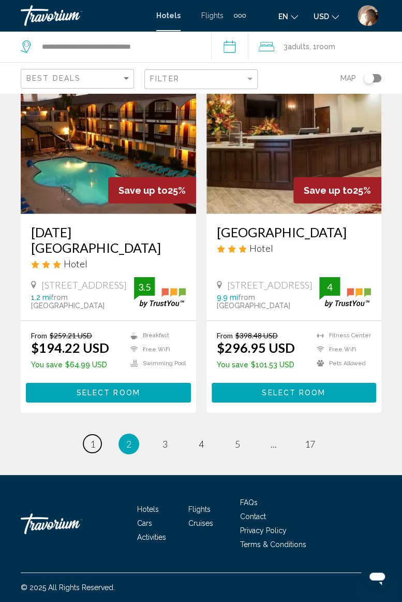
click at [92, 439] on span "1" at bounding box center [92, 443] width 5 height 11
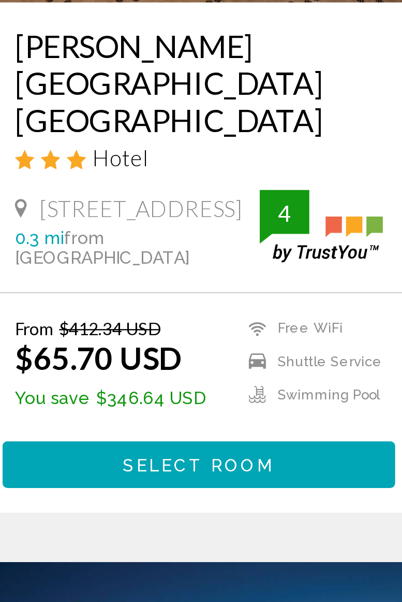
click at [123, 486] on span "Select Room" at bounding box center [109, 490] width 64 height 8
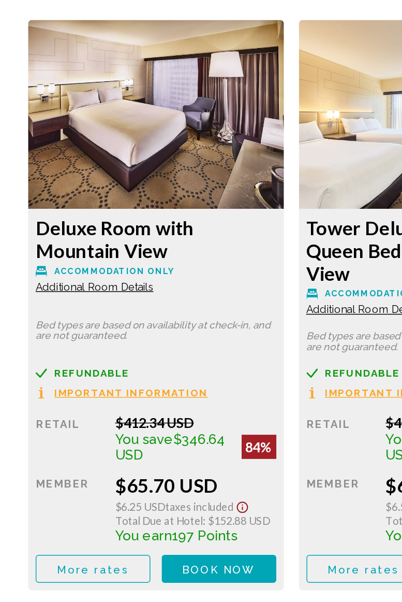
scroll to position [1747, 0]
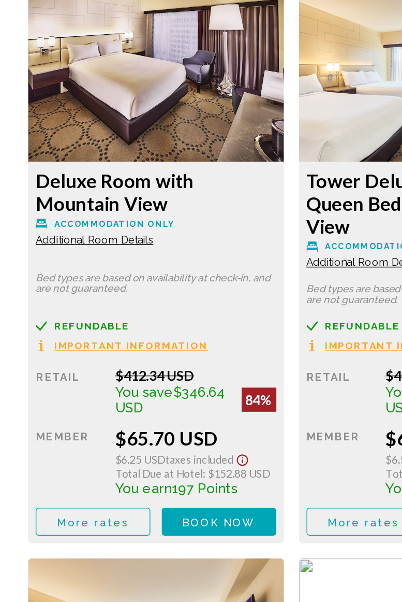
click at [156, 472] on span "Book now" at bounding box center [151, 474] width 50 height 8
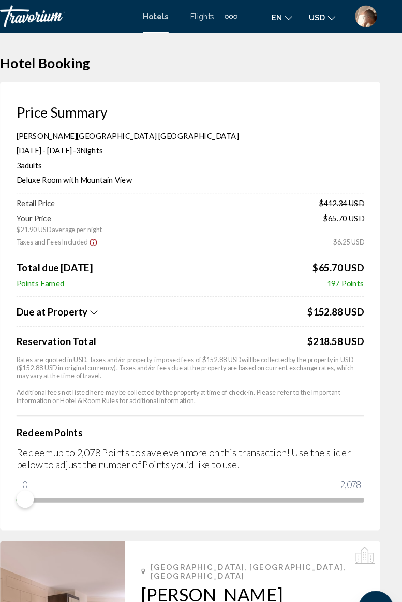
click at [54, 12] on div "Travorium" at bounding box center [73, 15] width 104 height 21
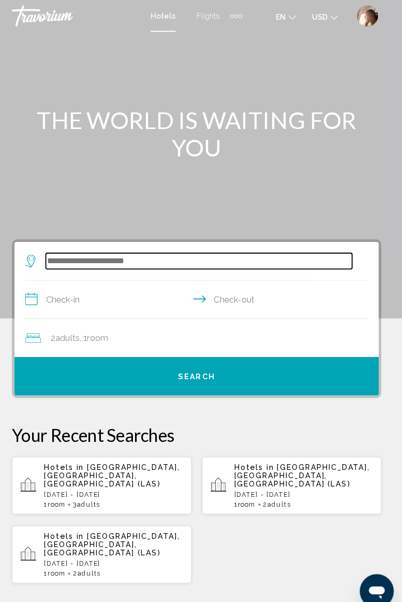
click at [117, 250] on input "Search widget" at bounding box center [203, 255] width 299 height 16
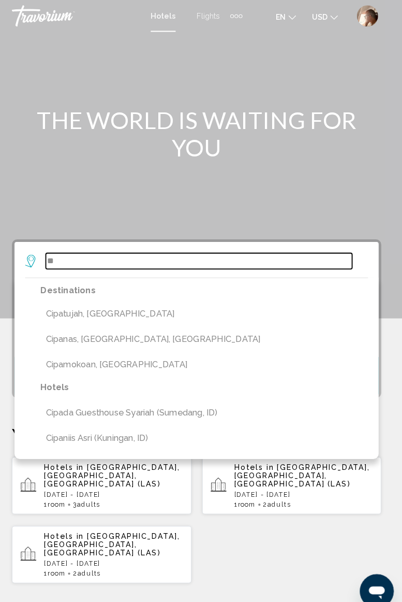
type input "*"
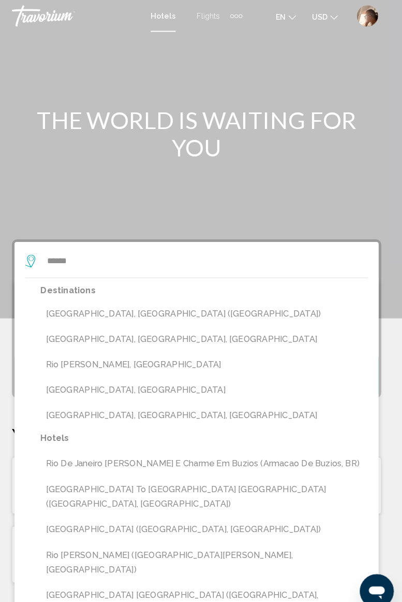
click at [129, 307] on button "[GEOGRAPHIC_DATA], [GEOGRAPHIC_DATA] ([GEOGRAPHIC_DATA])" at bounding box center [209, 306] width 320 height 20
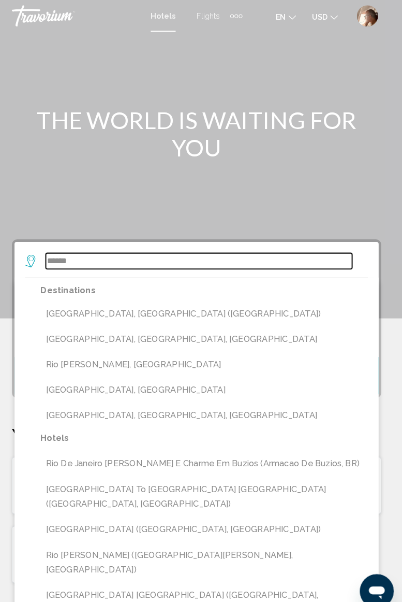
type input "**********"
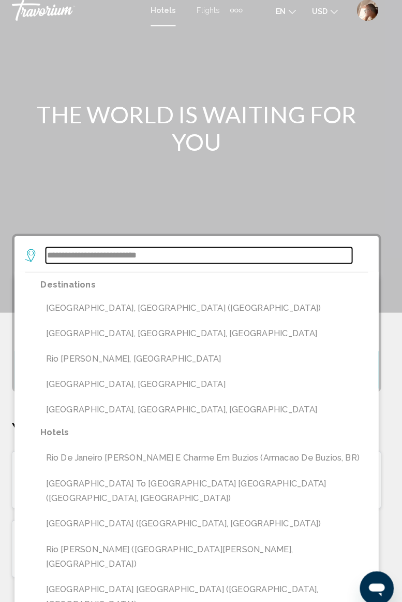
scroll to position [20, 0]
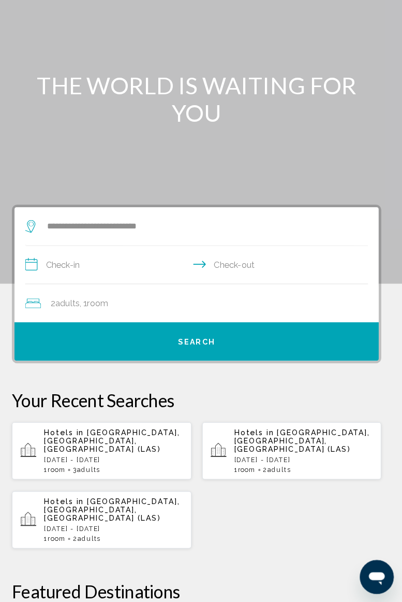
click at [121, 263] on input "**********" at bounding box center [203, 274] width 339 height 40
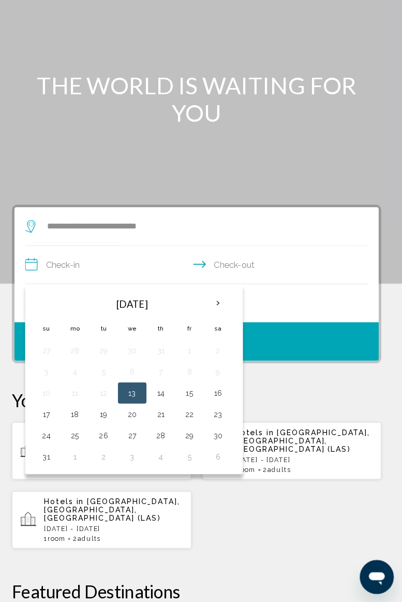
scroll to position [21, 0]
click at [220, 301] on th "Next month" at bounding box center [222, 309] width 28 height 23
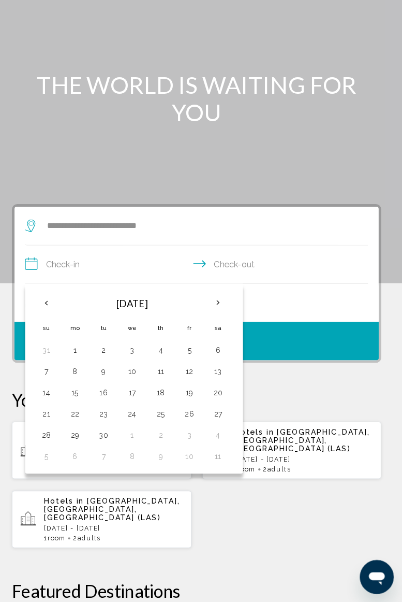
click at [219, 306] on th "Next month" at bounding box center [222, 309] width 28 height 23
click at [219, 303] on th "Next month" at bounding box center [222, 309] width 28 height 23
click at [220, 305] on th "Next month" at bounding box center [222, 309] width 28 height 23
click at [225, 308] on th "Next month" at bounding box center [222, 309] width 28 height 23
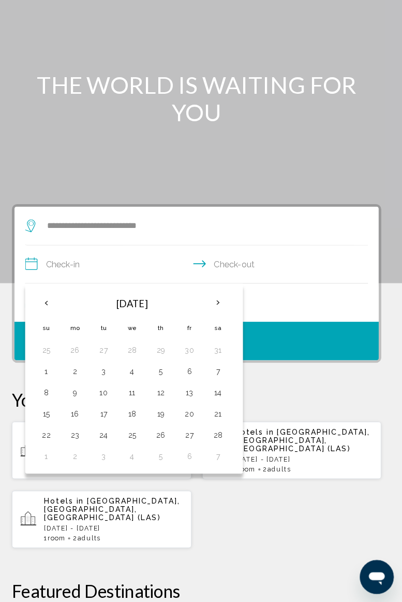
click at [86, 422] on button "16" at bounding box center [82, 417] width 17 height 15
click at [223, 421] on button "21" at bounding box center [222, 417] width 17 height 15
type input "**********"
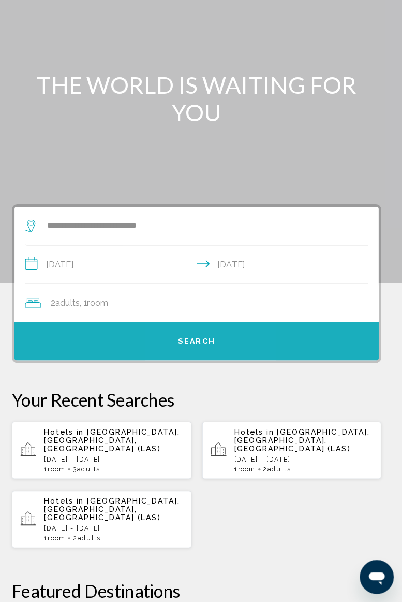
click at [201, 350] on span "Search" at bounding box center [201, 347] width 36 height 8
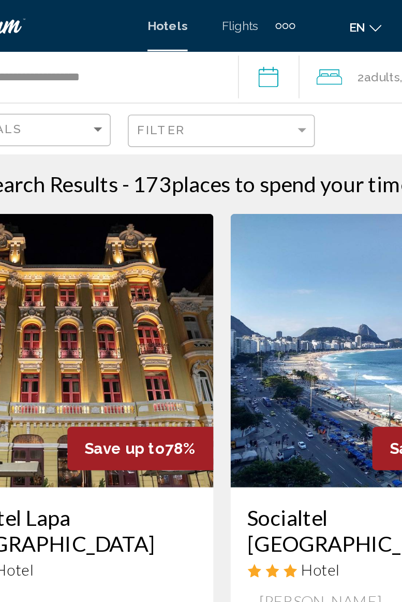
click at [235, 45] on input "**********" at bounding box center [231, 48] width 41 height 34
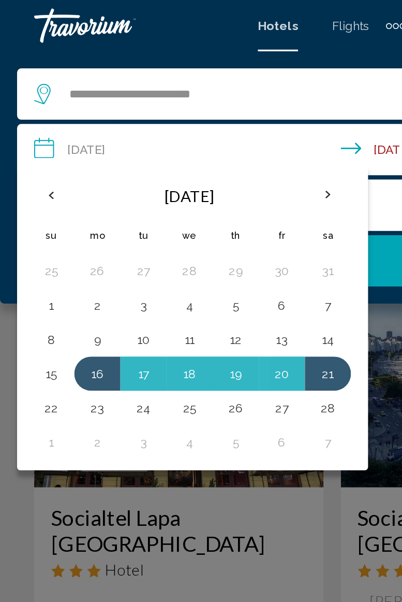
click at [203, 293] on div "Main content" at bounding box center [201, 301] width 402 height 602
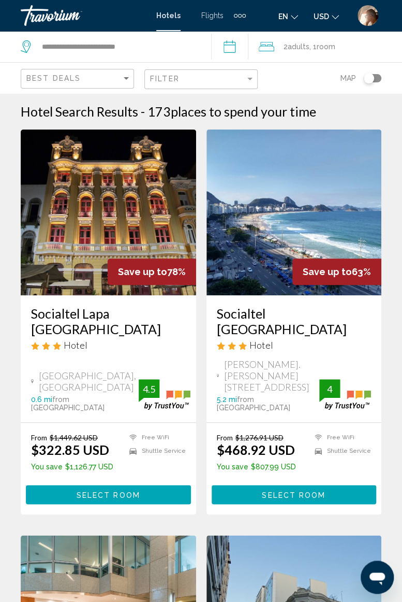
click at [60, 17] on div "Travorium" at bounding box center [73, 15] width 104 height 21
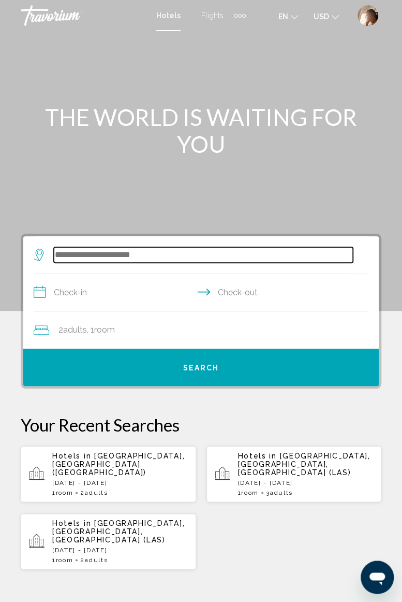
click at [119, 252] on input "Search widget" at bounding box center [203, 255] width 299 height 16
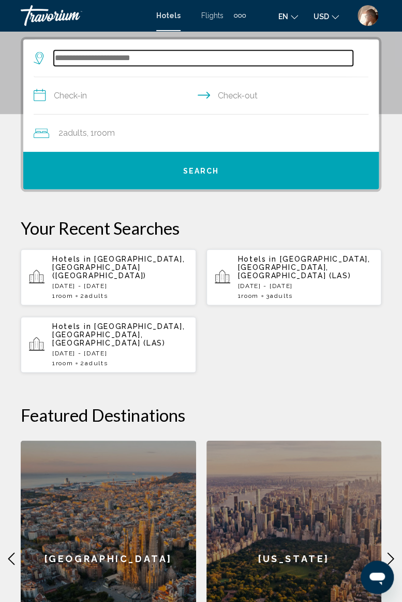
scroll to position [200, 0]
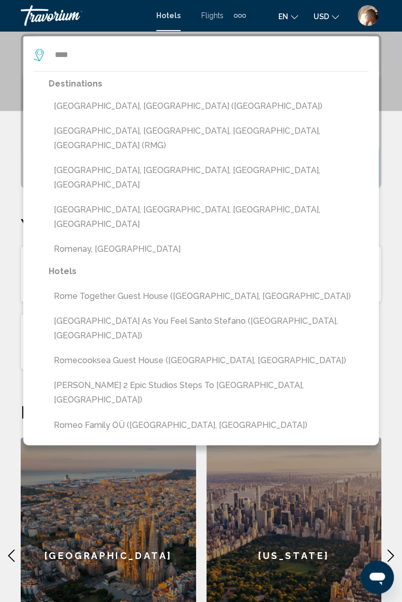
click at [104, 102] on button "[GEOGRAPHIC_DATA], [GEOGRAPHIC_DATA] ([GEOGRAPHIC_DATA])" at bounding box center [209, 106] width 320 height 20
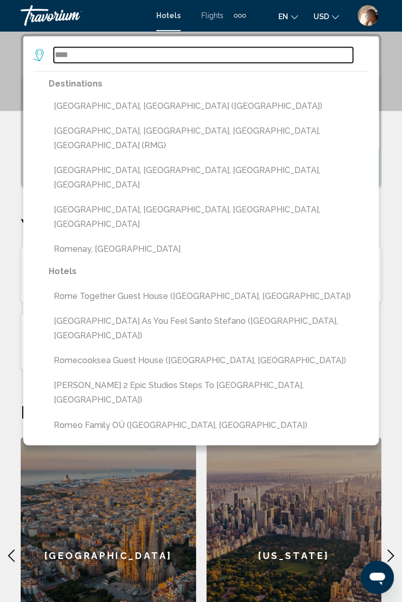
type input "**********"
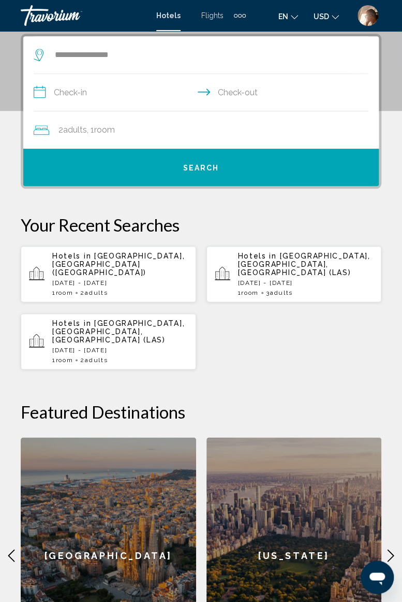
click at [111, 97] on input "**********" at bounding box center [203, 94] width 339 height 40
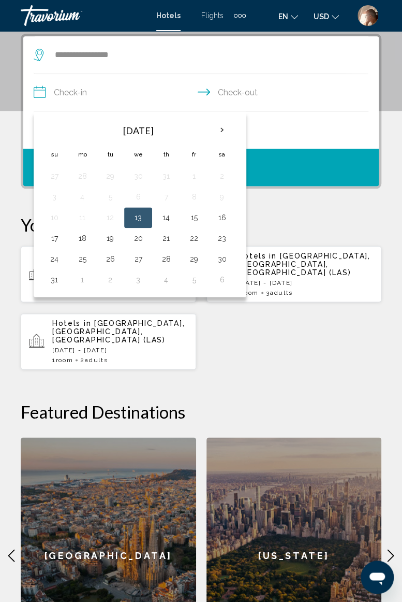
click at [218, 129] on th "Next month" at bounding box center [222, 130] width 28 height 23
click at [219, 137] on th "Next month" at bounding box center [222, 130] width 28 height 23
click at [220, 133] on th "Next month" at bounding box center [222, 130] width 28 height 23
click at [220, 128] on th "Next month" at bounding box center [222, 130] width 28 height 23
click at [193, 235] on button "26" at bounding box center [194, 238] width 17 height 15
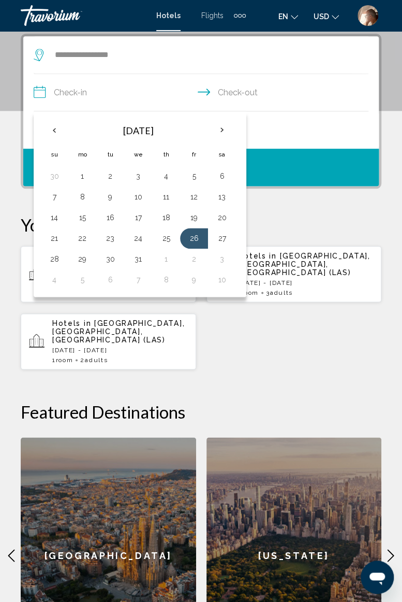
click at [109, 259] on button "30" at bounding box center [110, 259] width 17 height 15
type input "**********"
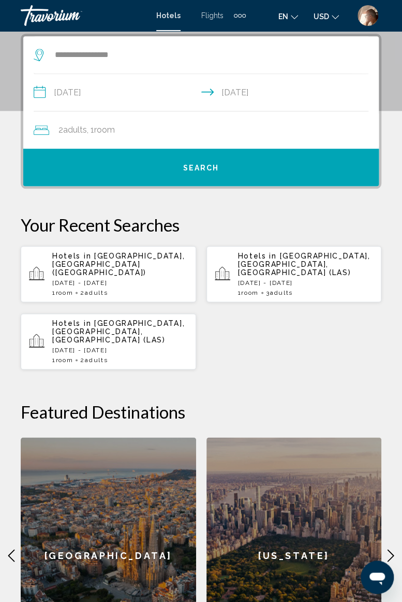
click at [201, 160] on button "Search" at bounding box center [201, 167] width 356 height 37
